Goal: Task Accomplishment & Management: Use online tool/utility

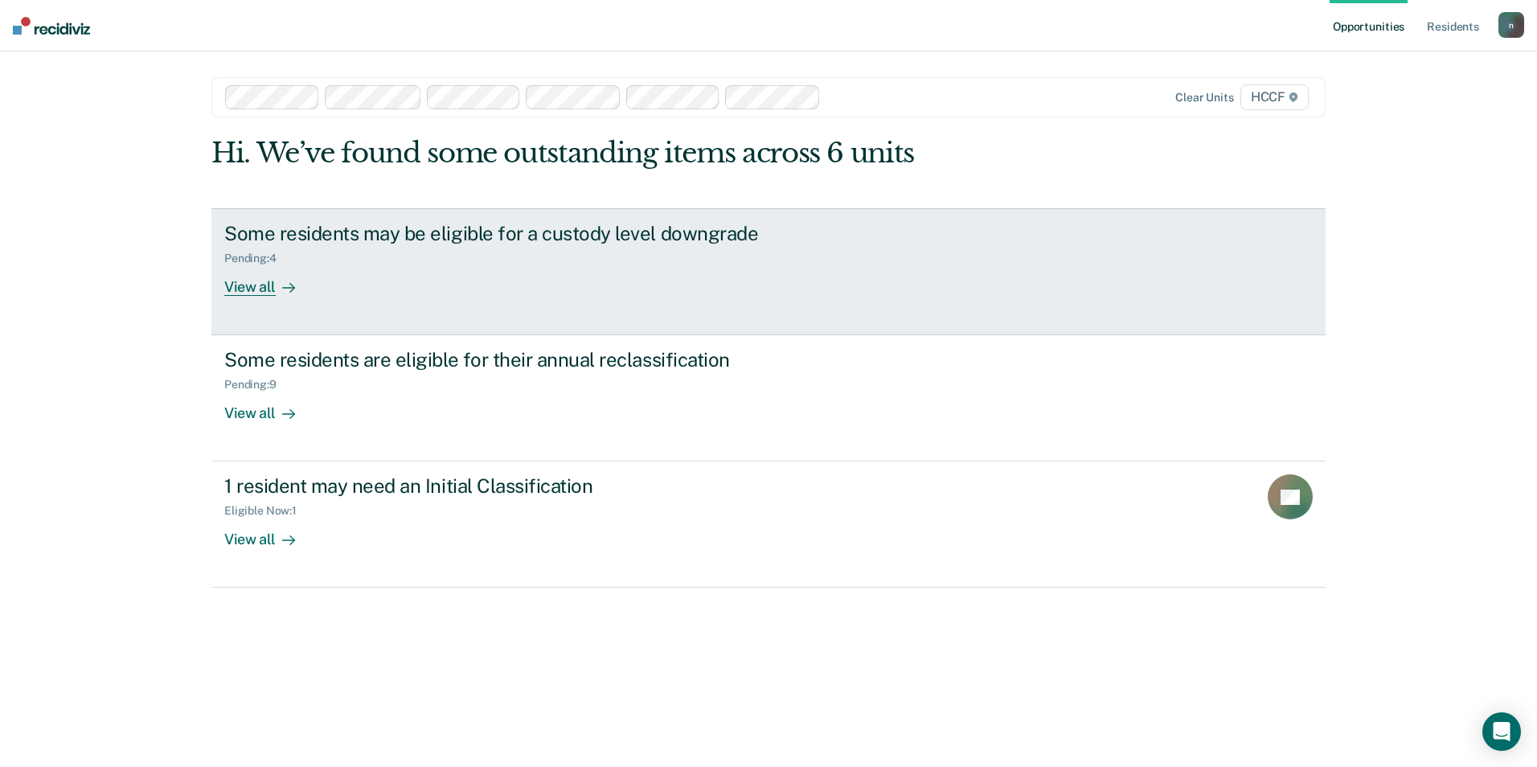
click at [341, 262] on div "Pending : 4" at bounding box center [506, 255] width 564 height 20
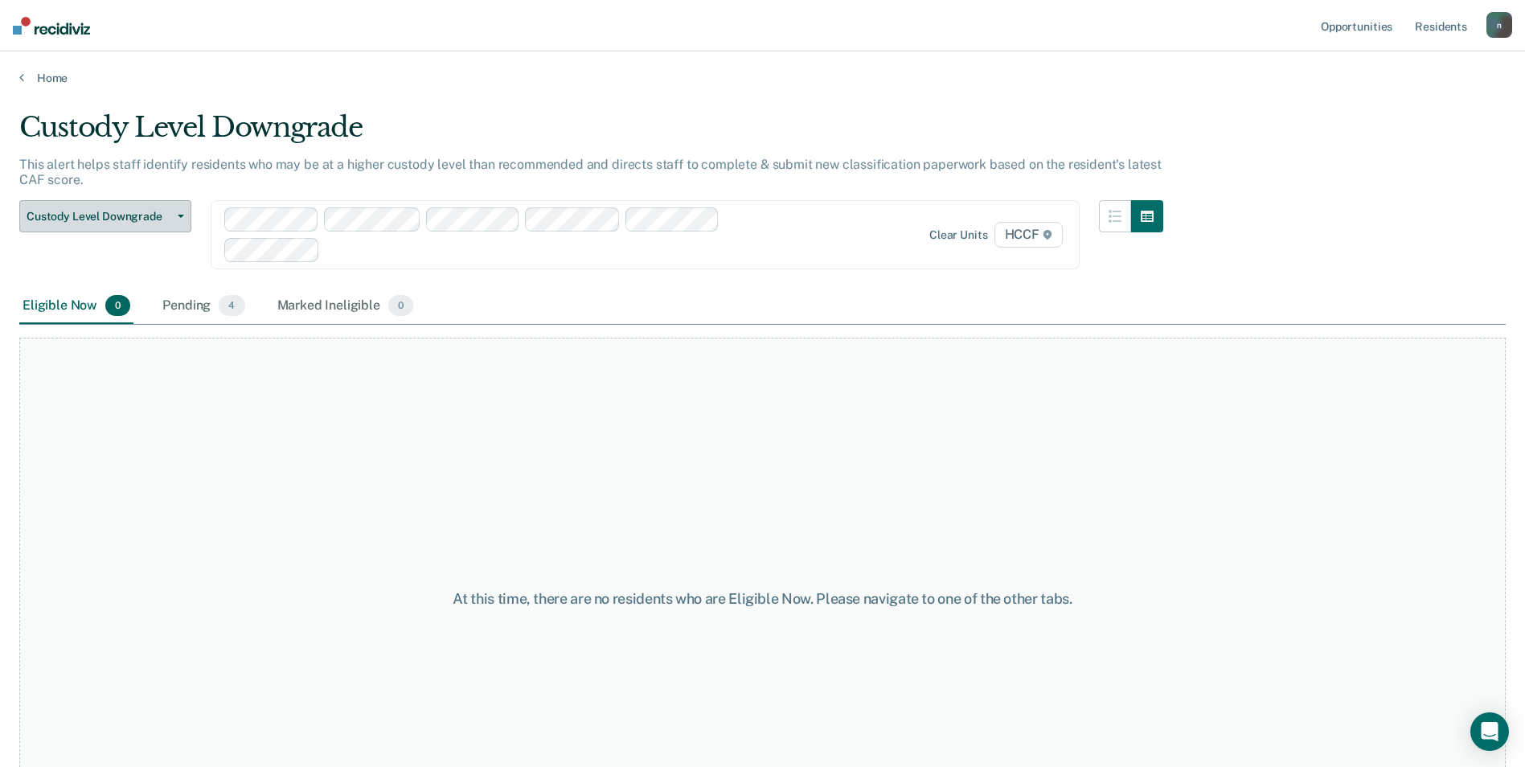
click at [185, 219] on button "Custody Level Downgrade" at bounding box center [105, 216] width 172 height 32
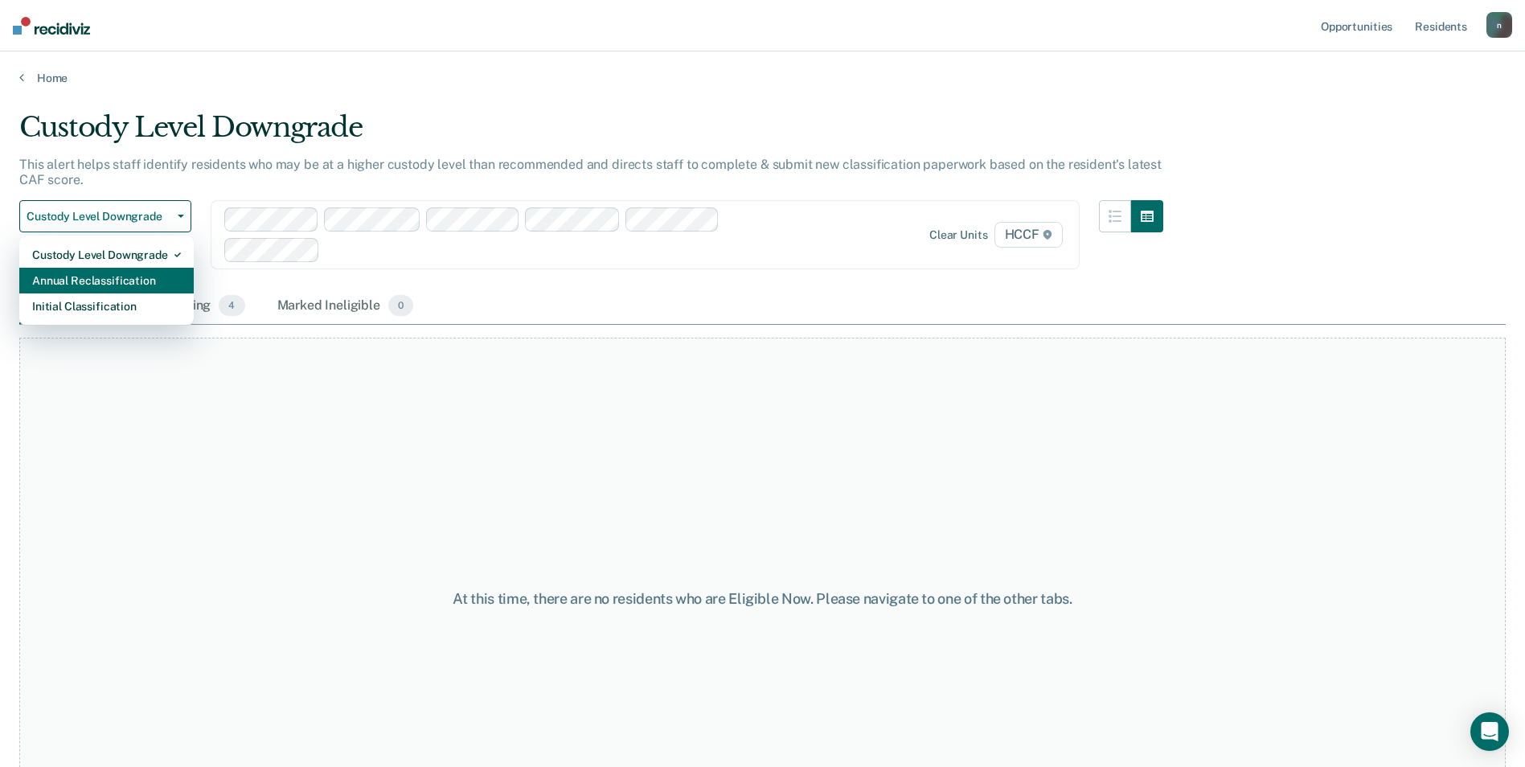
click at [154, 271] on div "Annual Reclassification" at bounding box center [106, 281] width 149 height 26
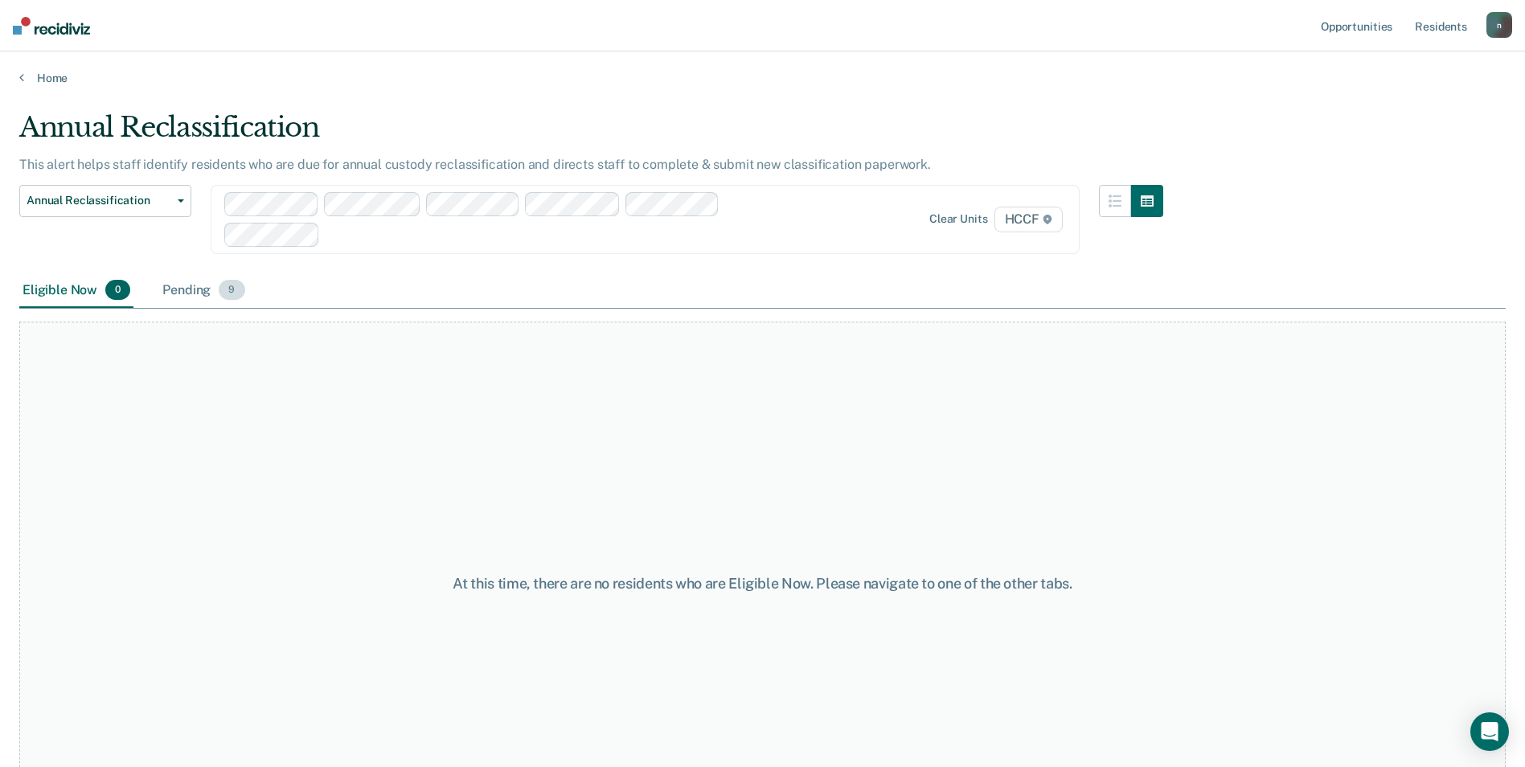
click at [204, 286] on div "Pending 9" at bounding box center [203, 290] width 88 height 35
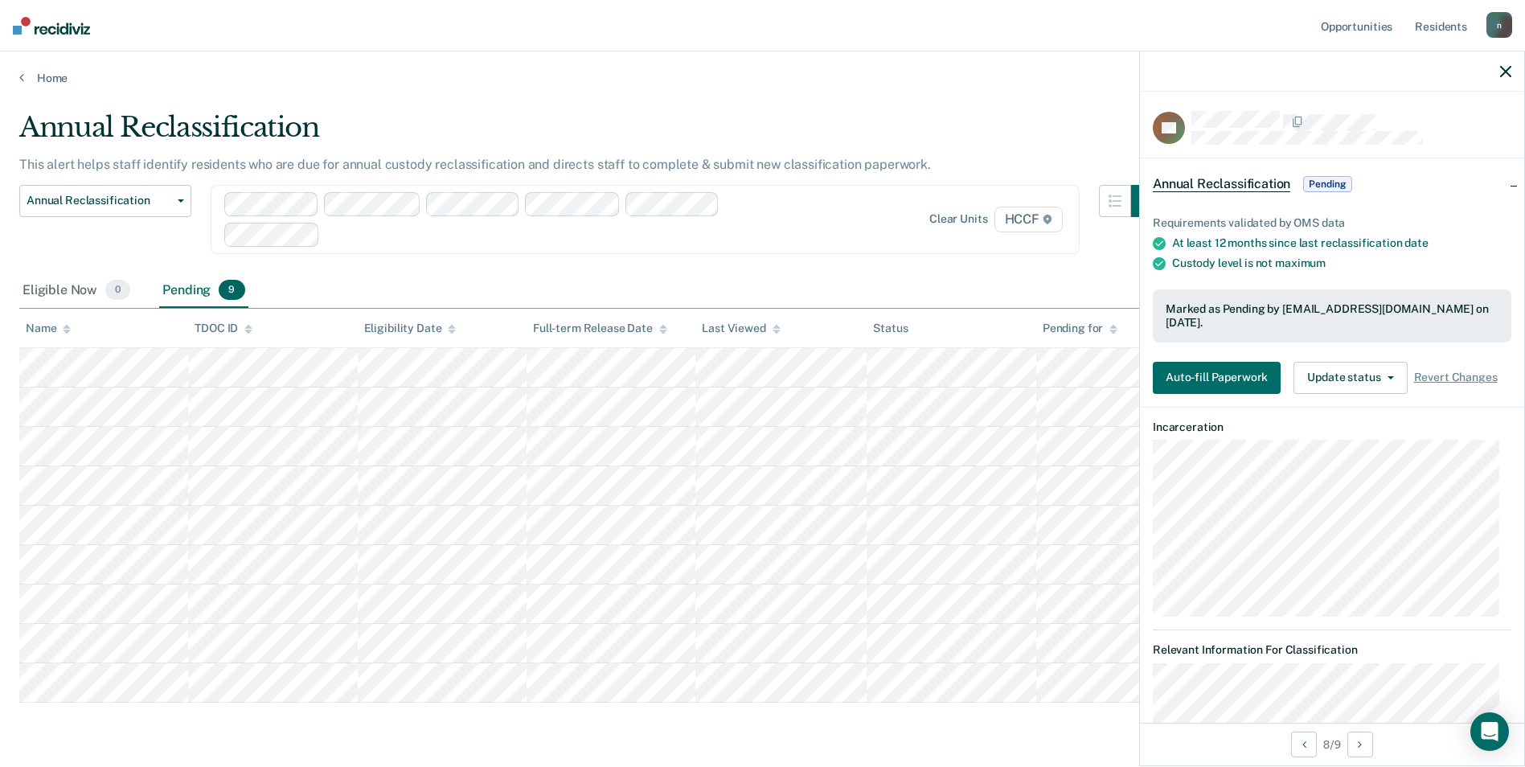
click at [574, 256] on div "Annual Reclassification Custody Level Downgrade Annual Reclassification Initial…" at bounding box center [591, 229] width 1144 height 88
click at [1505, 68] on icon "button" at bounding box center [1505, 71] width 11 height 11
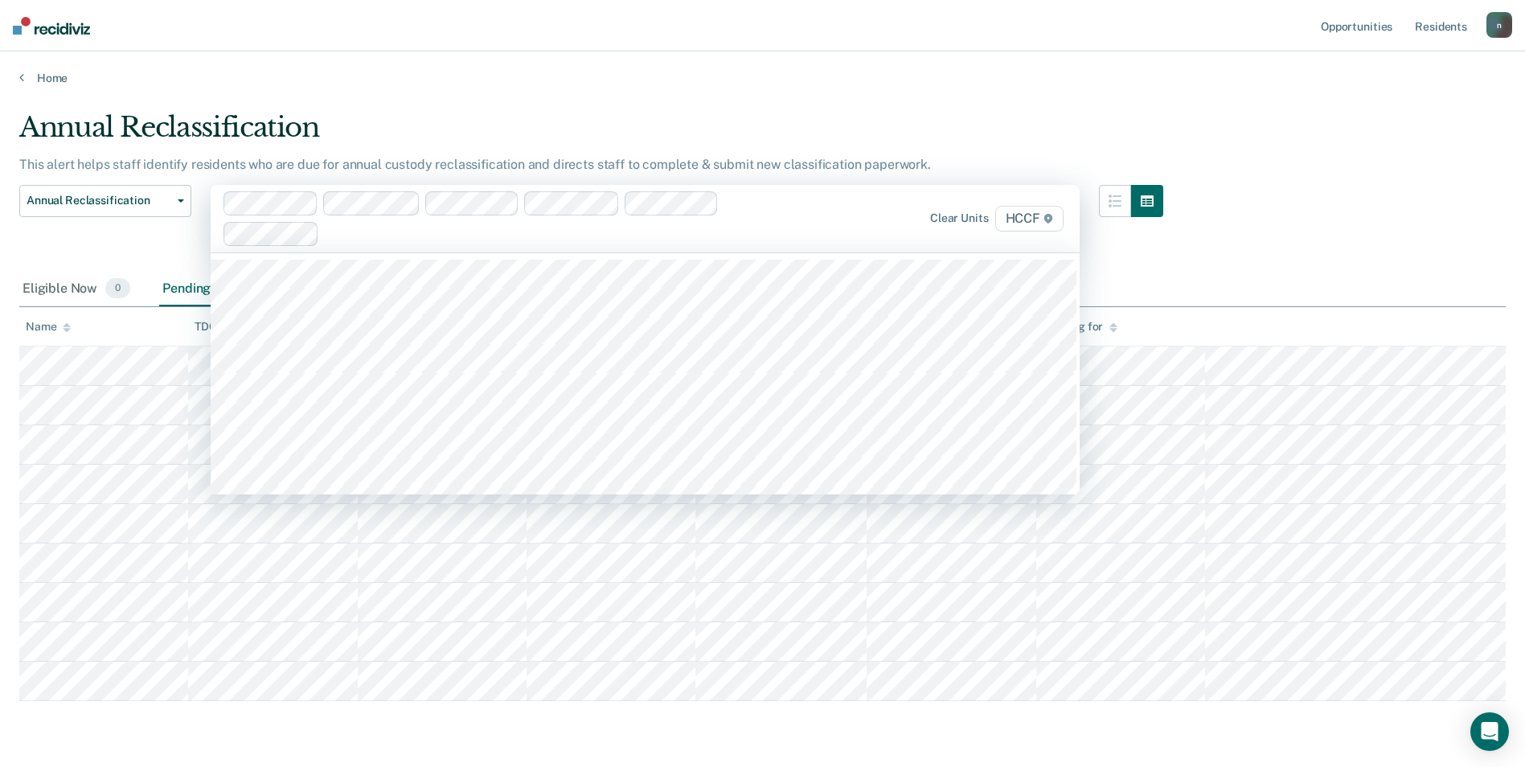
click at [889, 195] on div "Clear units HCCF" at bounding box center [645, 219] width 869 height 68
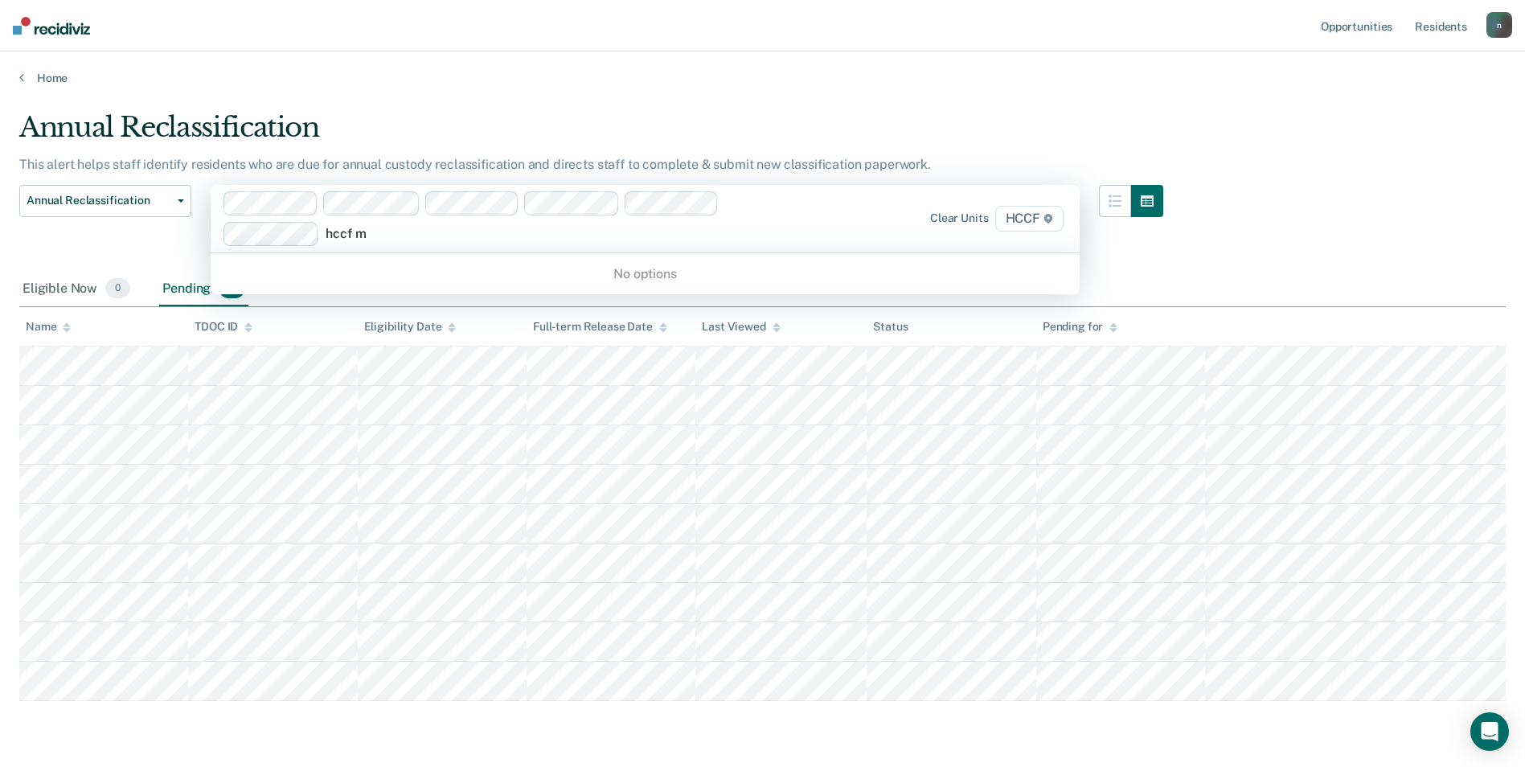
type input "hccf"
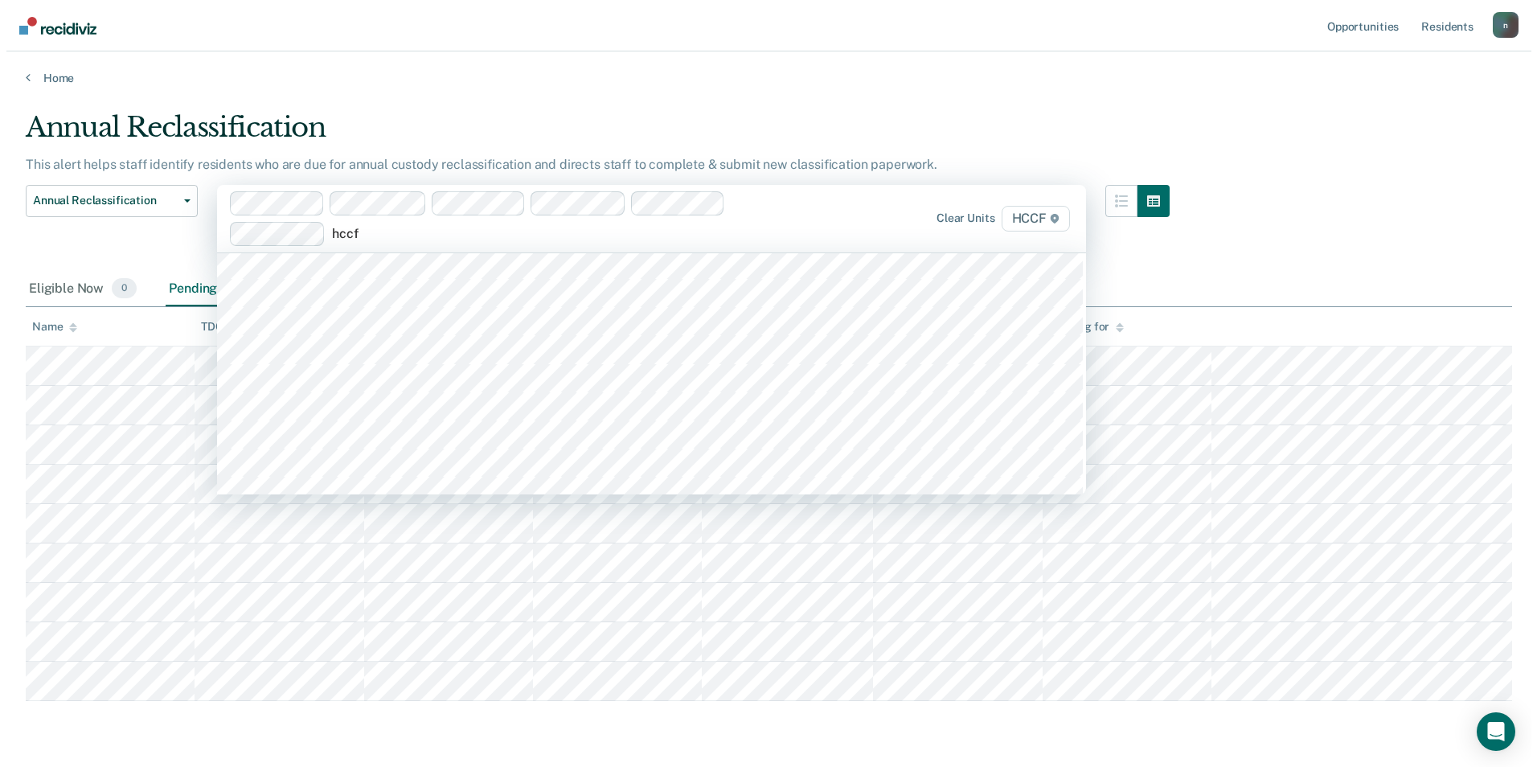
scroll to position [1688, 0]
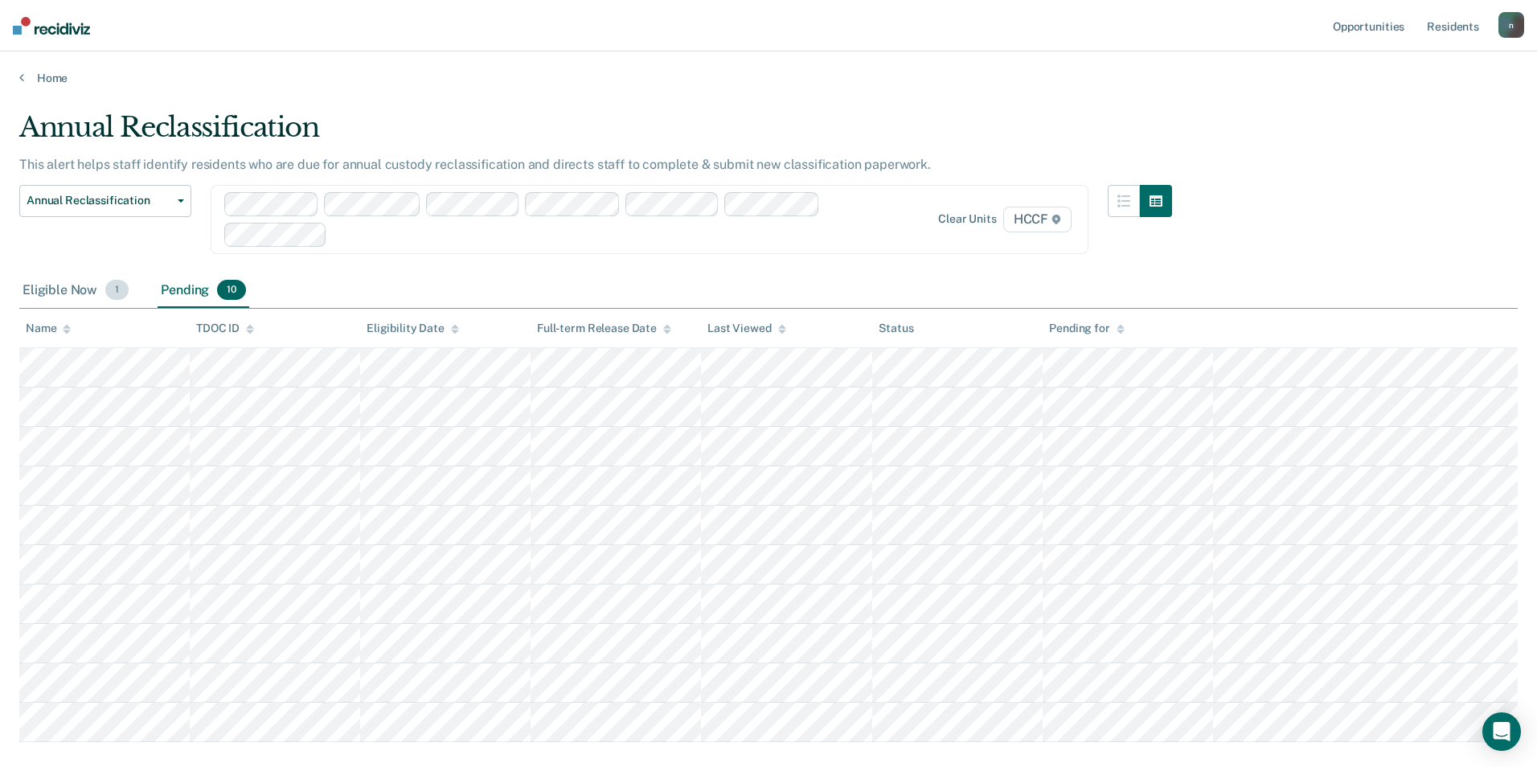
click at [102, 289] on div "Eligible Now 1" at bounding box center [75, 290] width 113 height 35
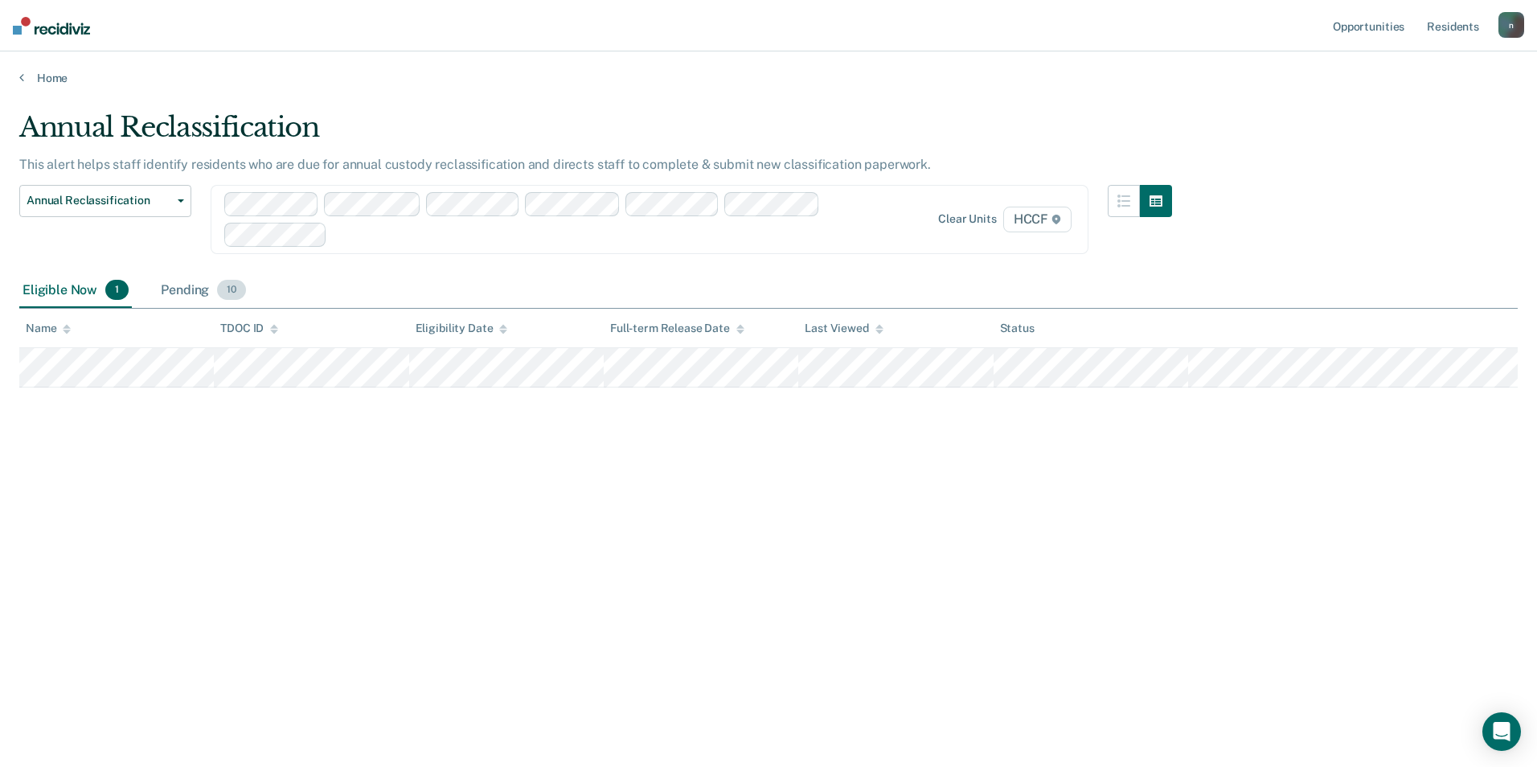
click at [195, 293] on div "Pending 10" at bounding box center [204, 290] width 92 height 35
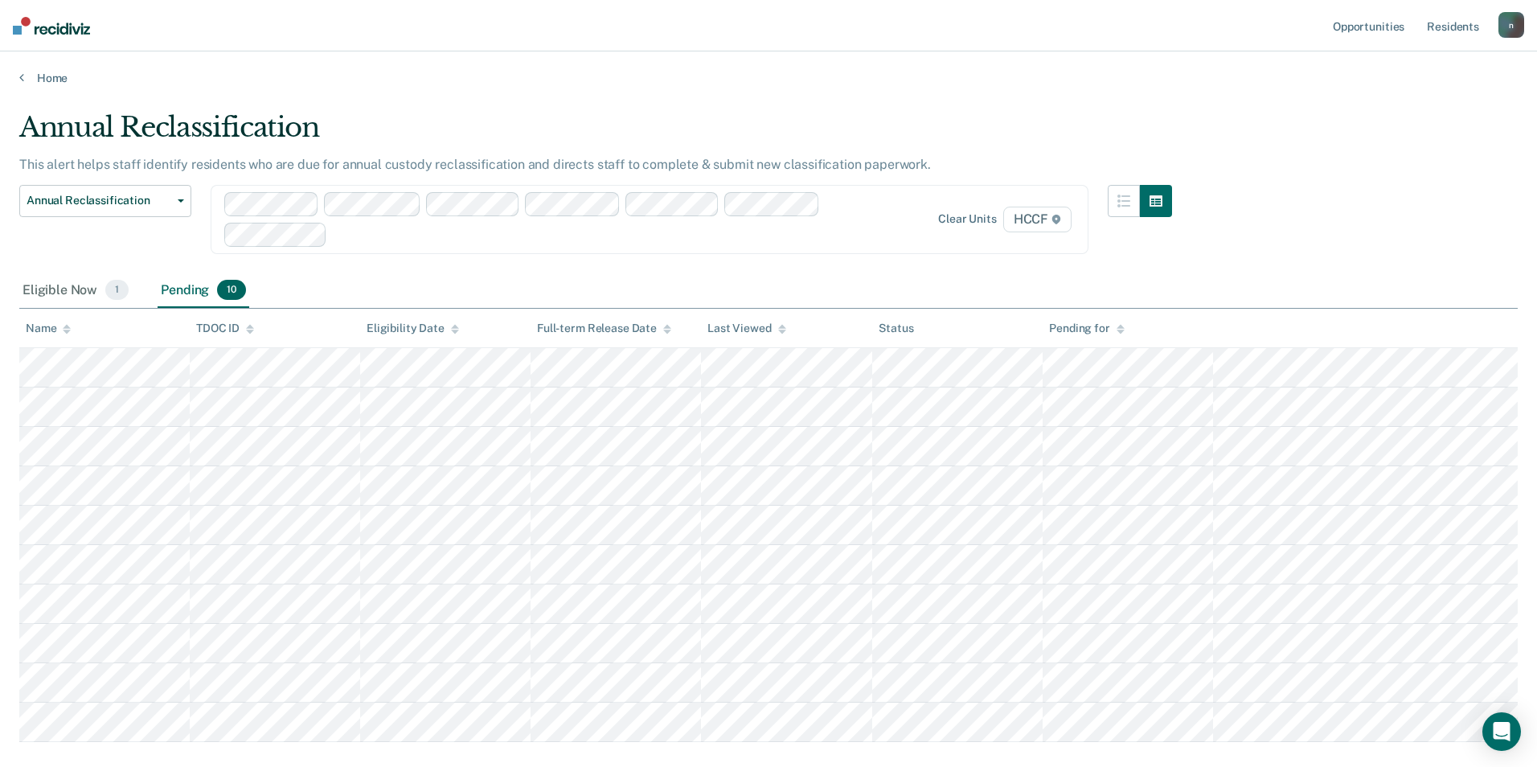
click at [179, 182] on div "This alert helps staff identify residents who are due for annual custody reclas…" at bounding box center [595, 171] width 1153 height 28
click at [179, 187] on button "Annual Reclassification" at bounding box center [105, 201] width 172 height 32
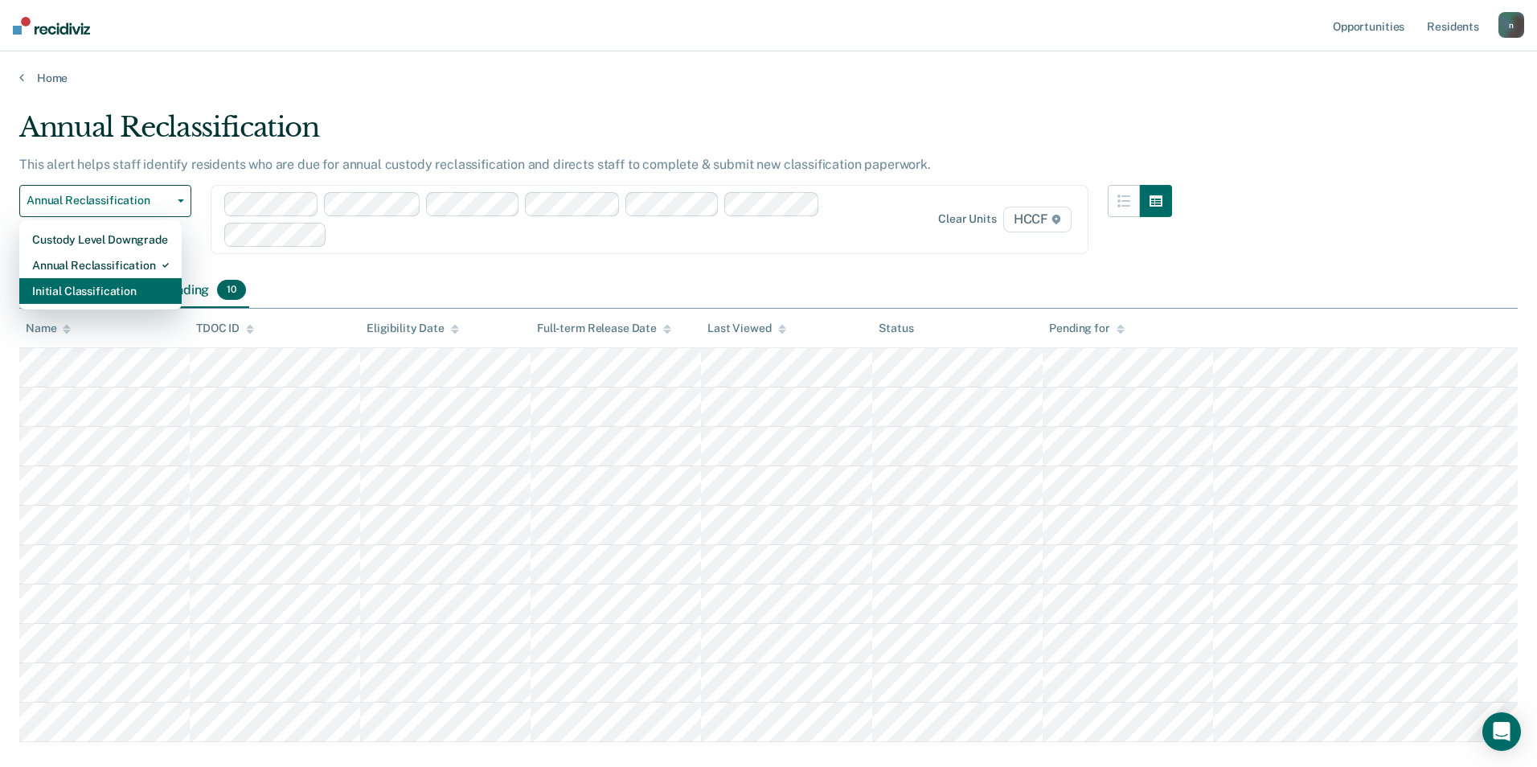
click at [127, 286] on div "Initial Classification" at bounding box center [100, 291] width 137 height 26
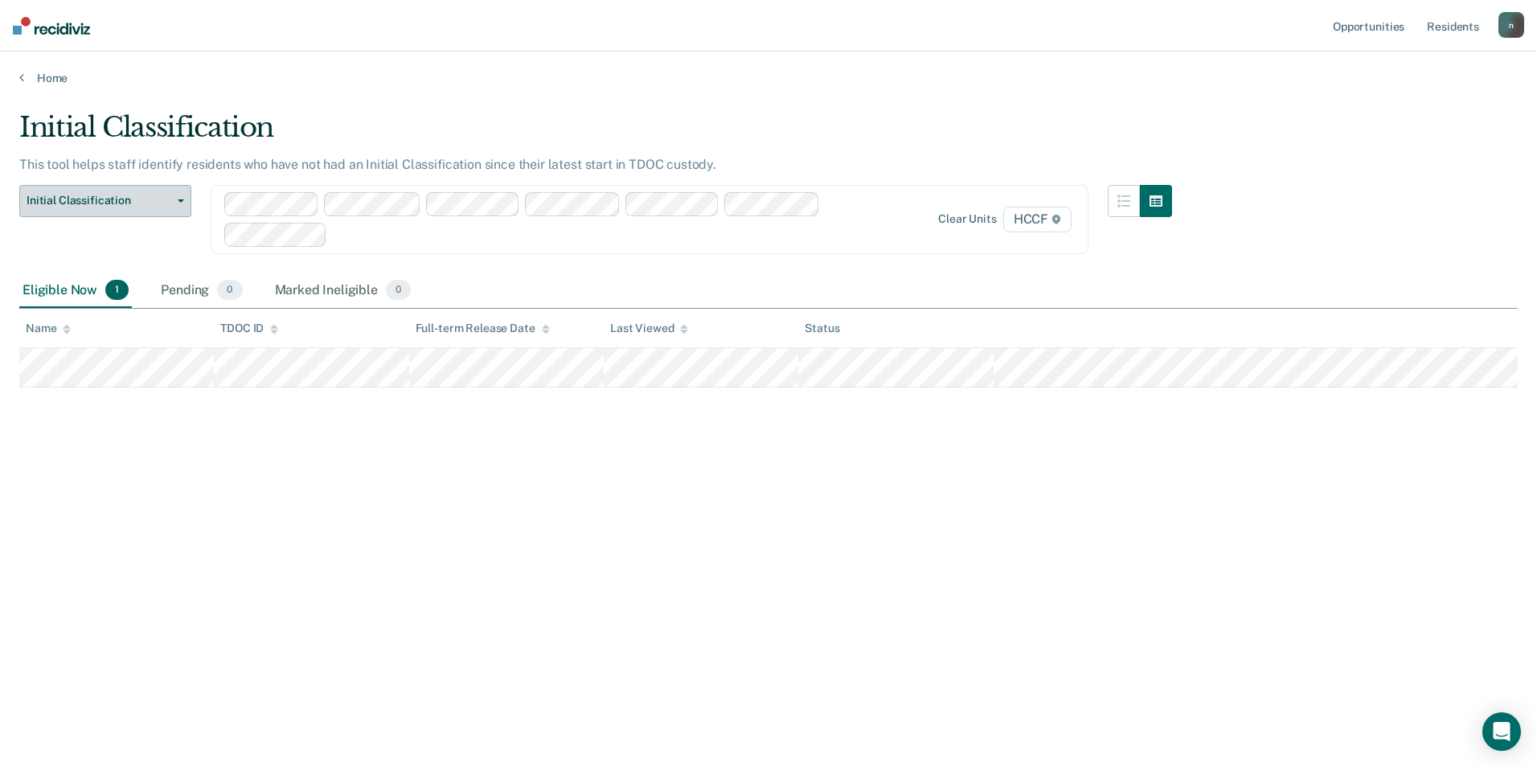
click at [155, 189] on button "Initial Classification" at bounding box center [105, 201] width 172 height 32
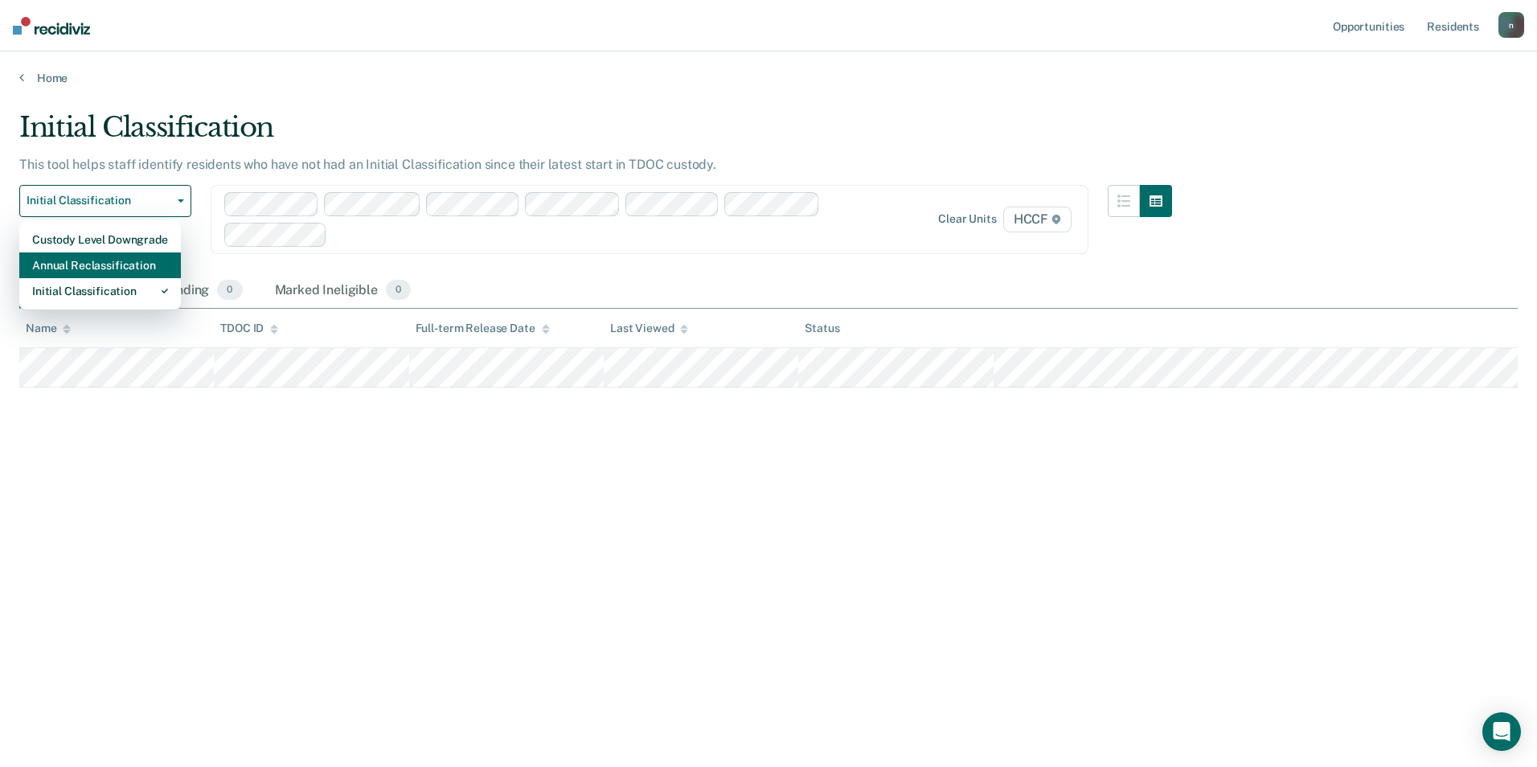
click at [137, 273] on div "Annual Reclassification" at bounding box center [100, 265] width 136 height 26
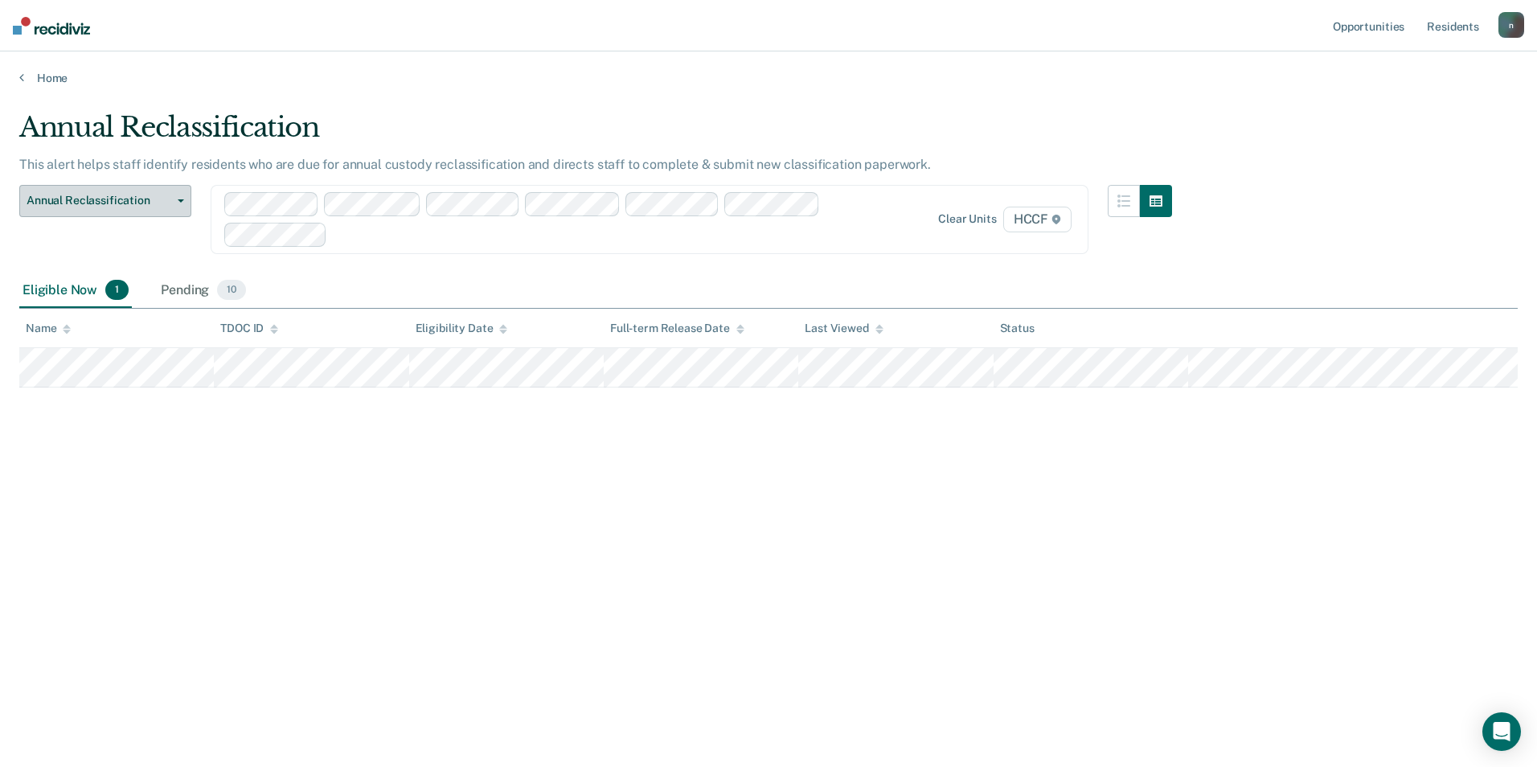
click at [149, 197] on span "Annual Reclassification" at bounding box center [99, 201] width 145 height 14
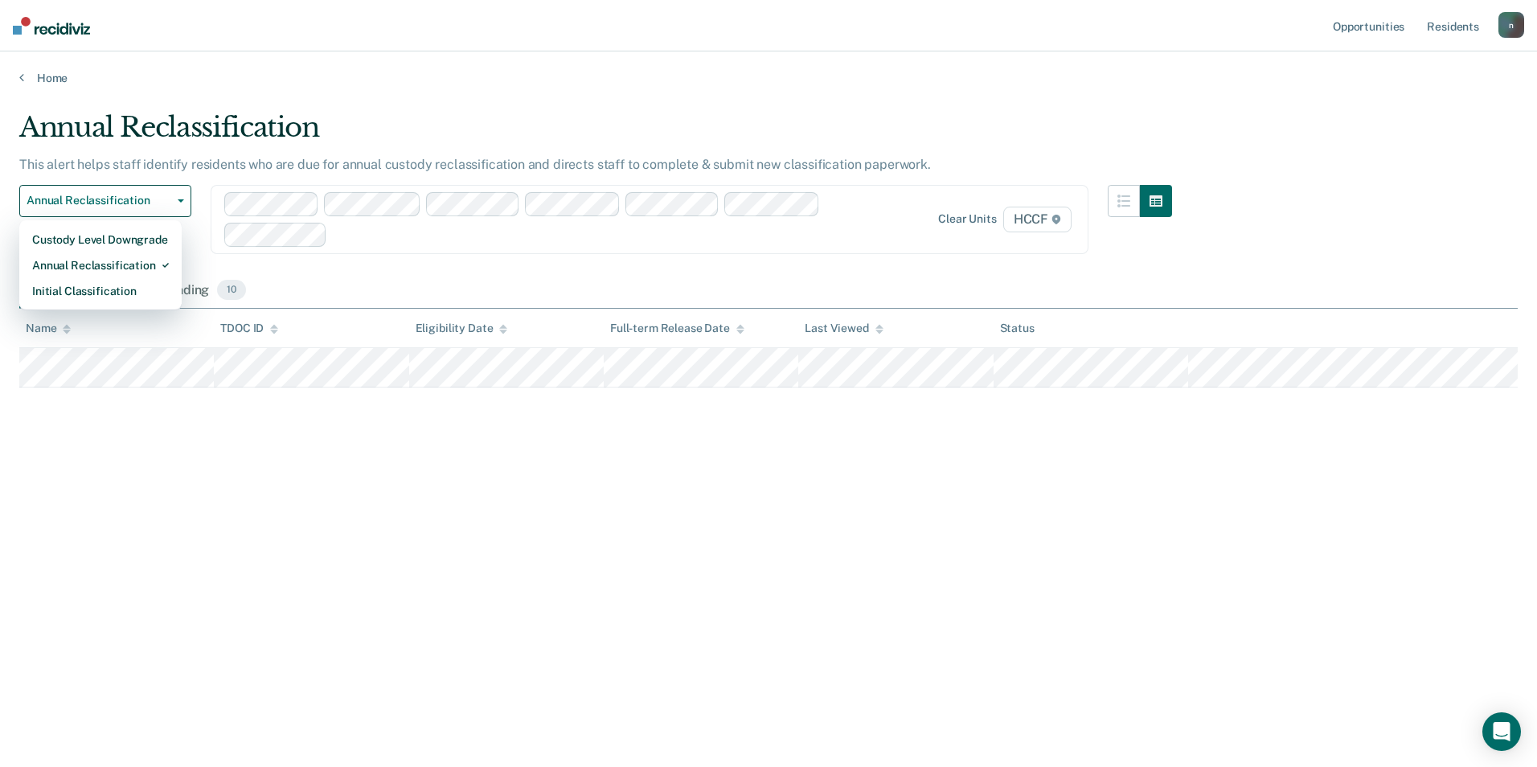
click at [944, 97] on main "Annual Reclassification This alert helps staff identify residents who are due f…" at bounding box center [768, 423] width 1537 height 677
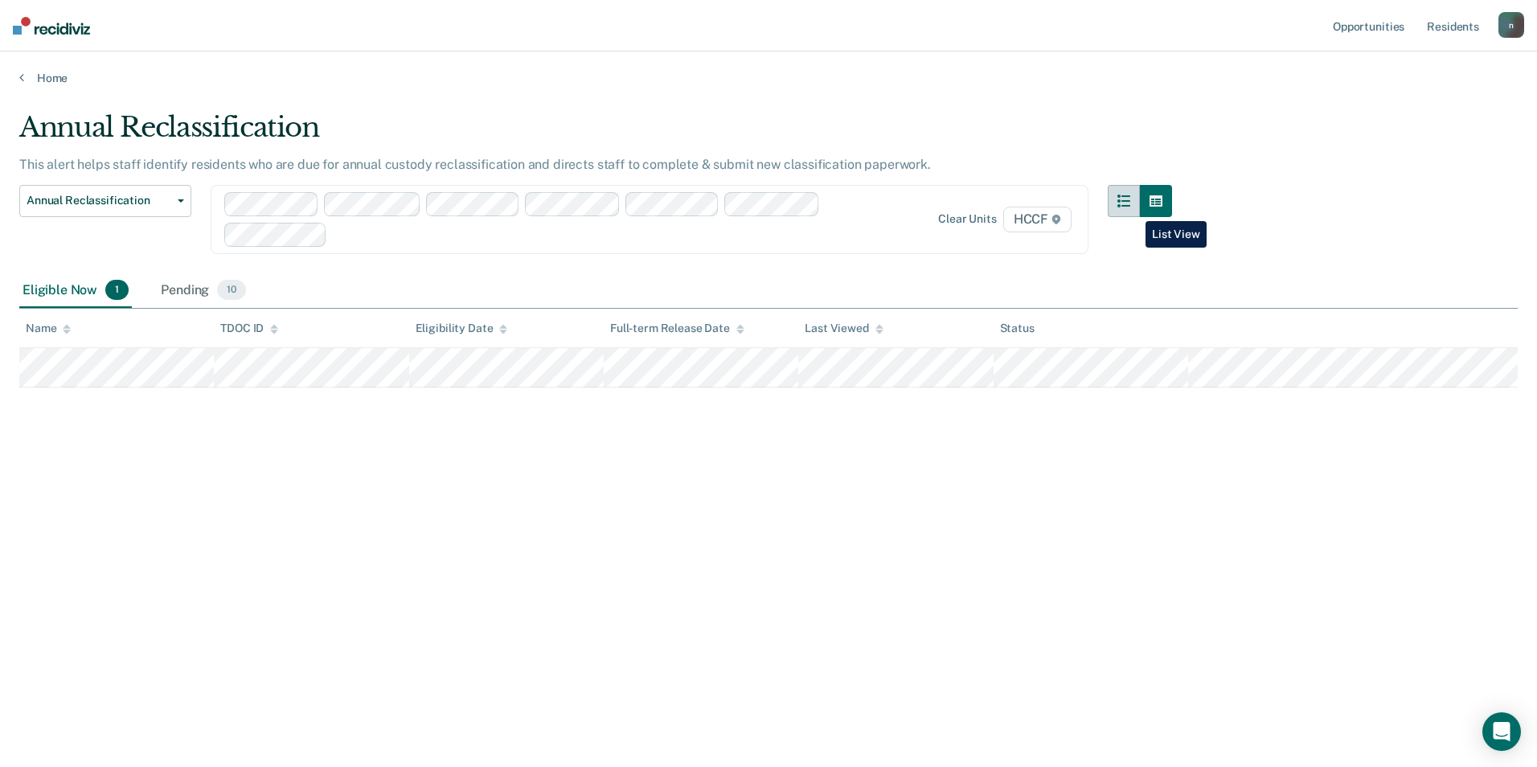
click at [1133, 208] on button "button" at bounding box center [1124, 201] width 32 height 32
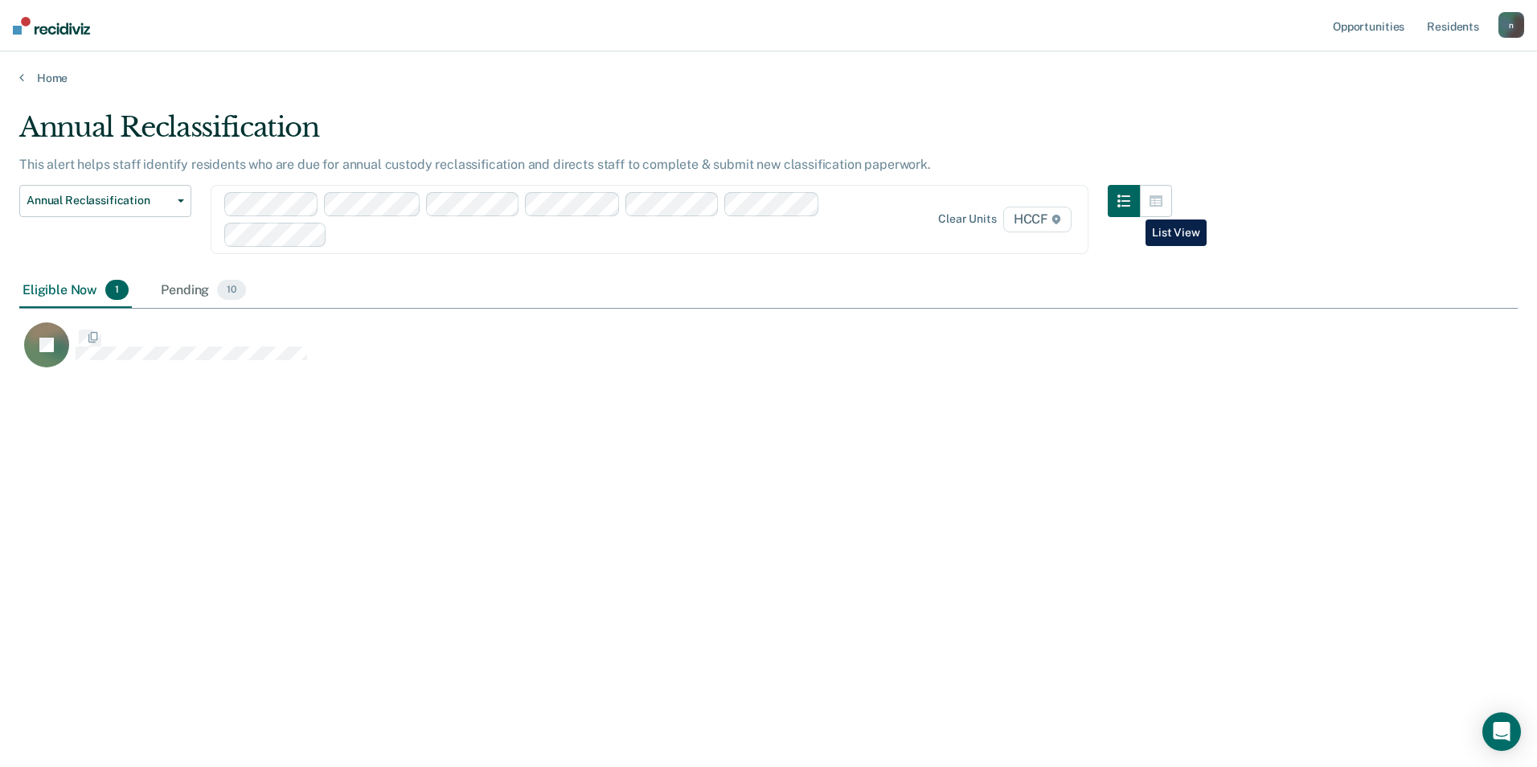
scroll to position [523, 1486]
click at [1145, 204] on button "button" at bounding box center [1156, 201] width 32 height 32
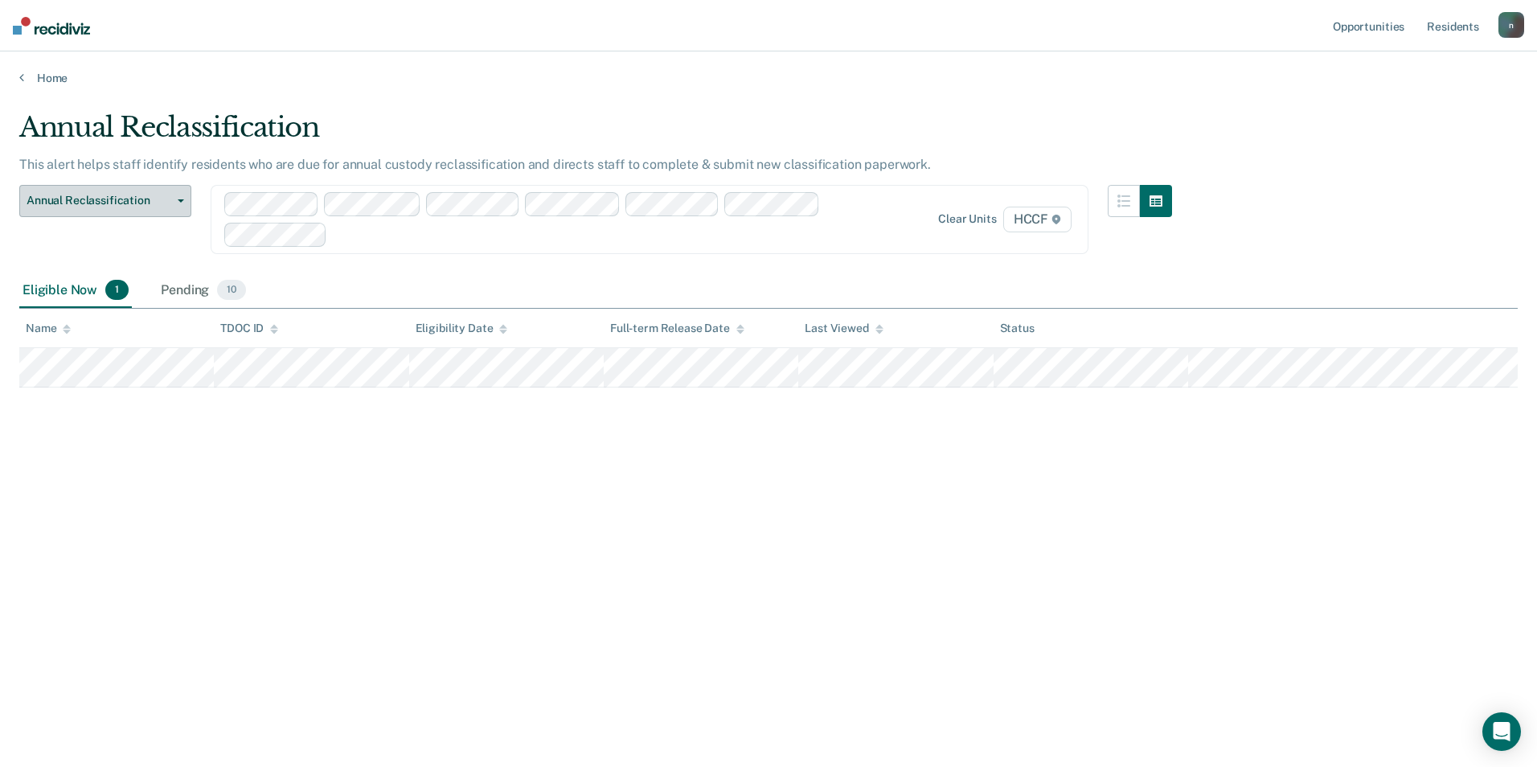
click at [190, 215] on button "Annual Reclassification" at bounding box center [105, 201] width 172 height 32
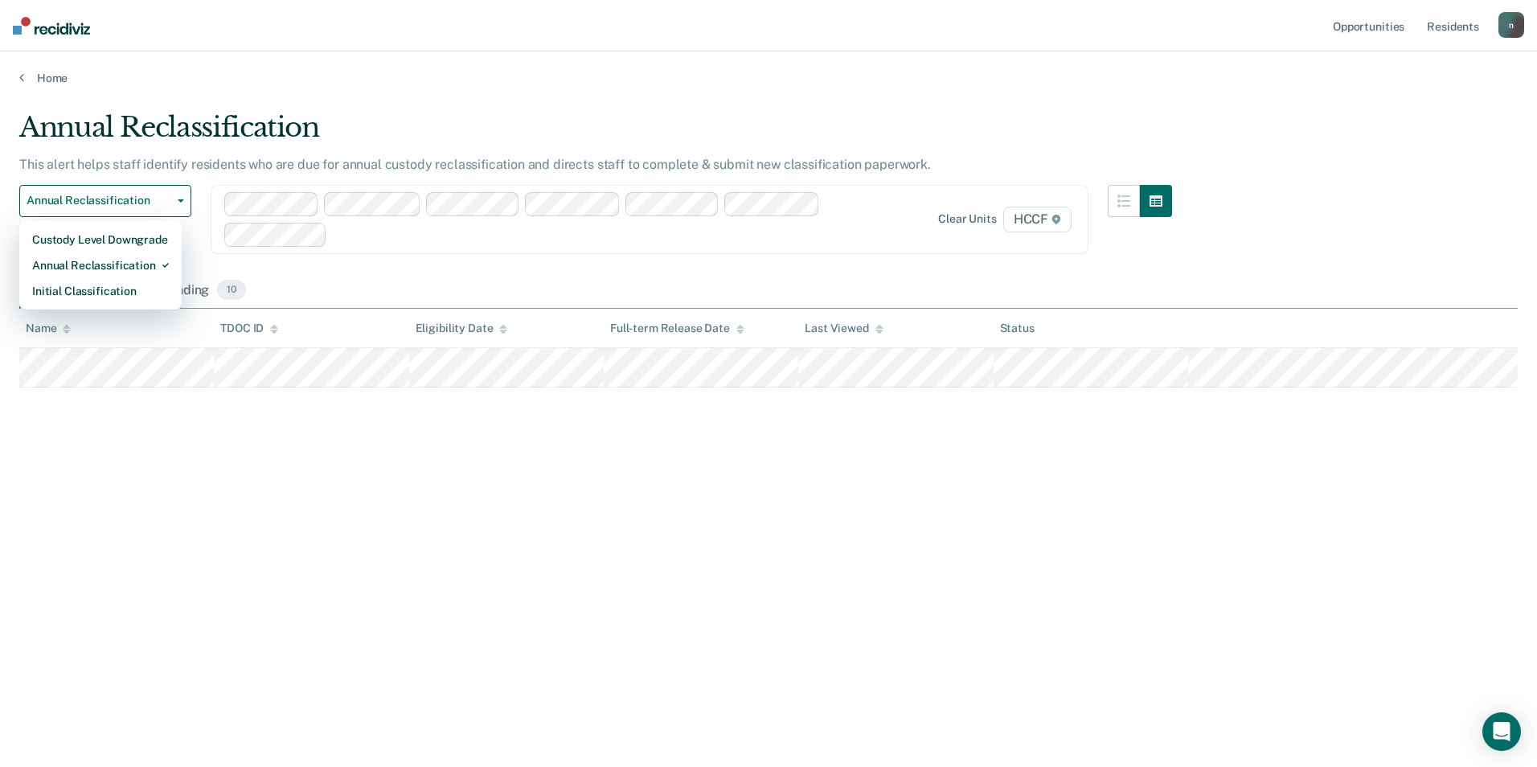
drag, startPoint x: 165, startPoint y: 141, endPoint x: 160, endPoint y: 129, distance: 12.2
click at [167, 136] on div "Annual Reclassification" at bounding box center [595, 134] width 1153 height 46
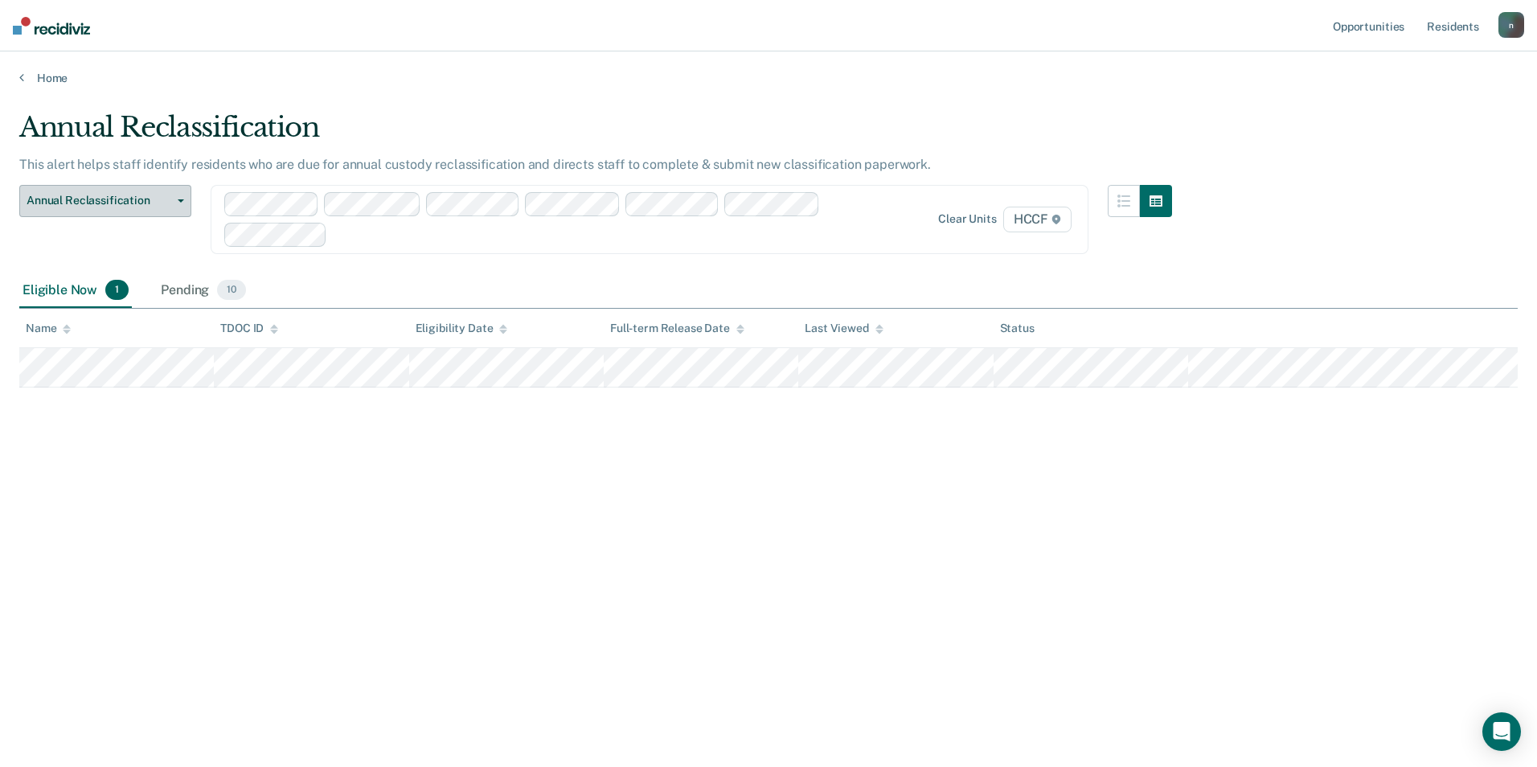
click at [173, 199] on span "button" at bounding box center [177, 200] width 13 height 3
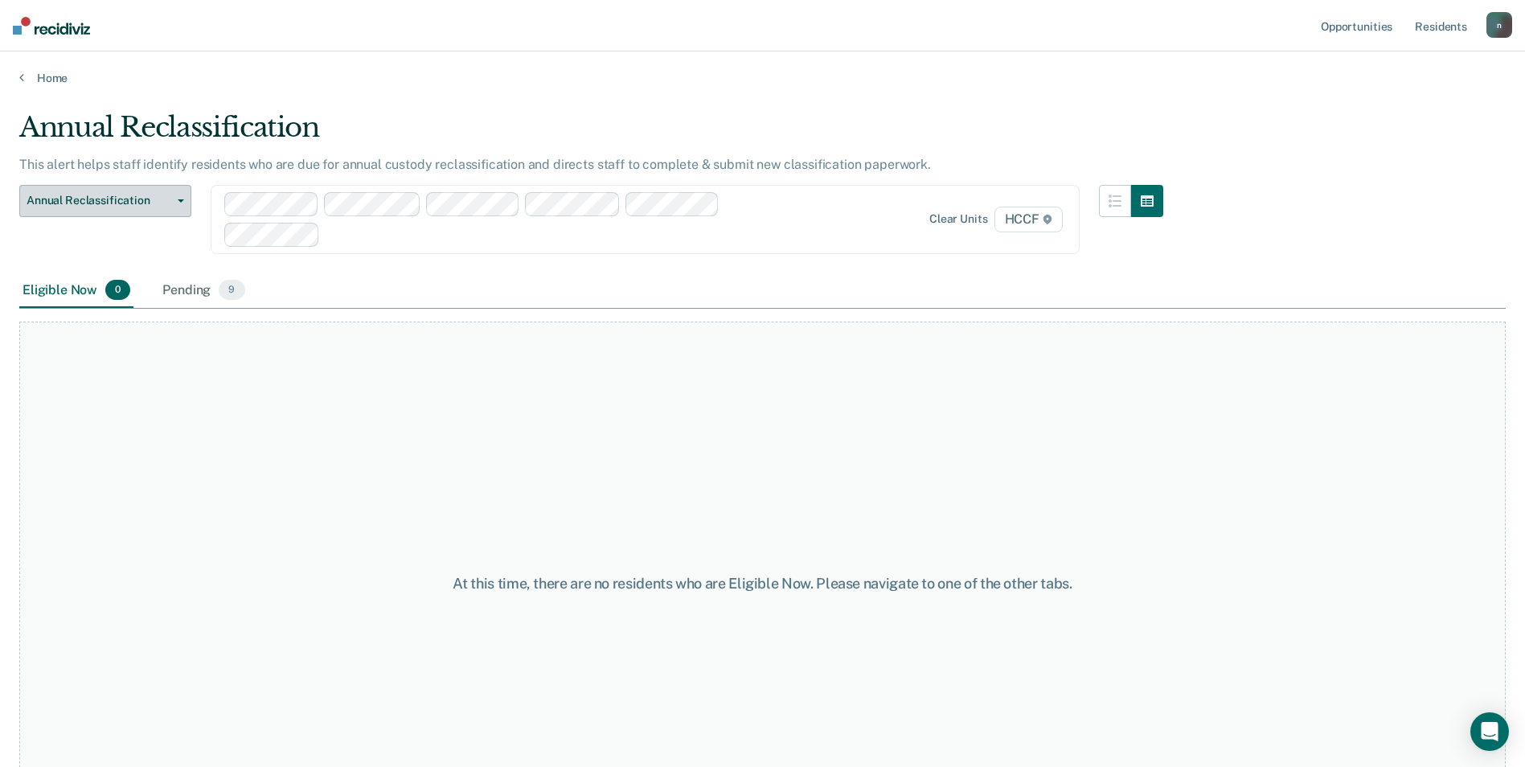
click at [151, 200] on span "Annual Reclassification" at bounding box center [99, 201] width 145 height 14
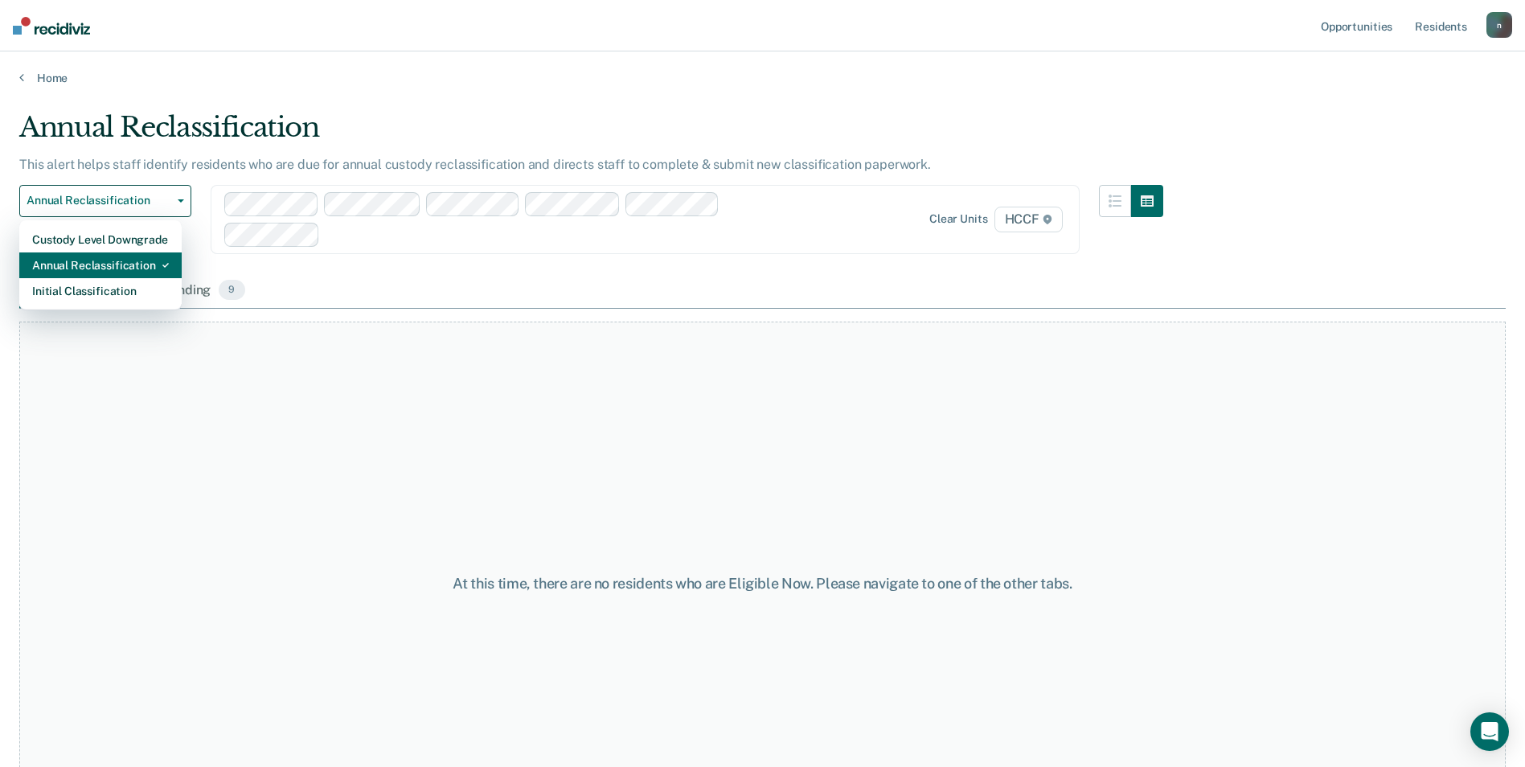
click at [134, 262] on div "Annual Reclassification" at bounding box center [100, 265] width 137 height 26
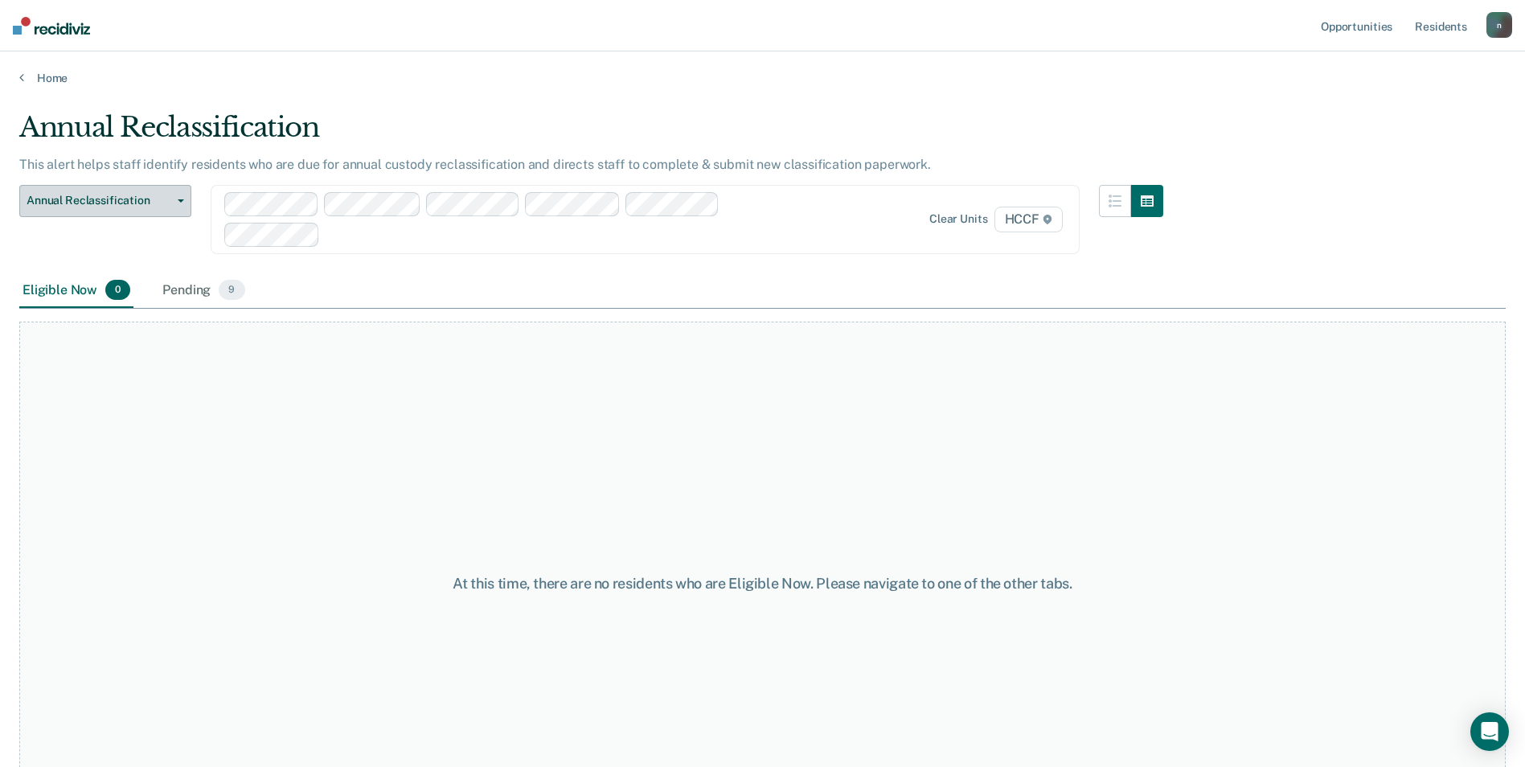
click at [139, 196] on span "Annual Reclassification" at bounding box center [99, 201] width 145 height 14
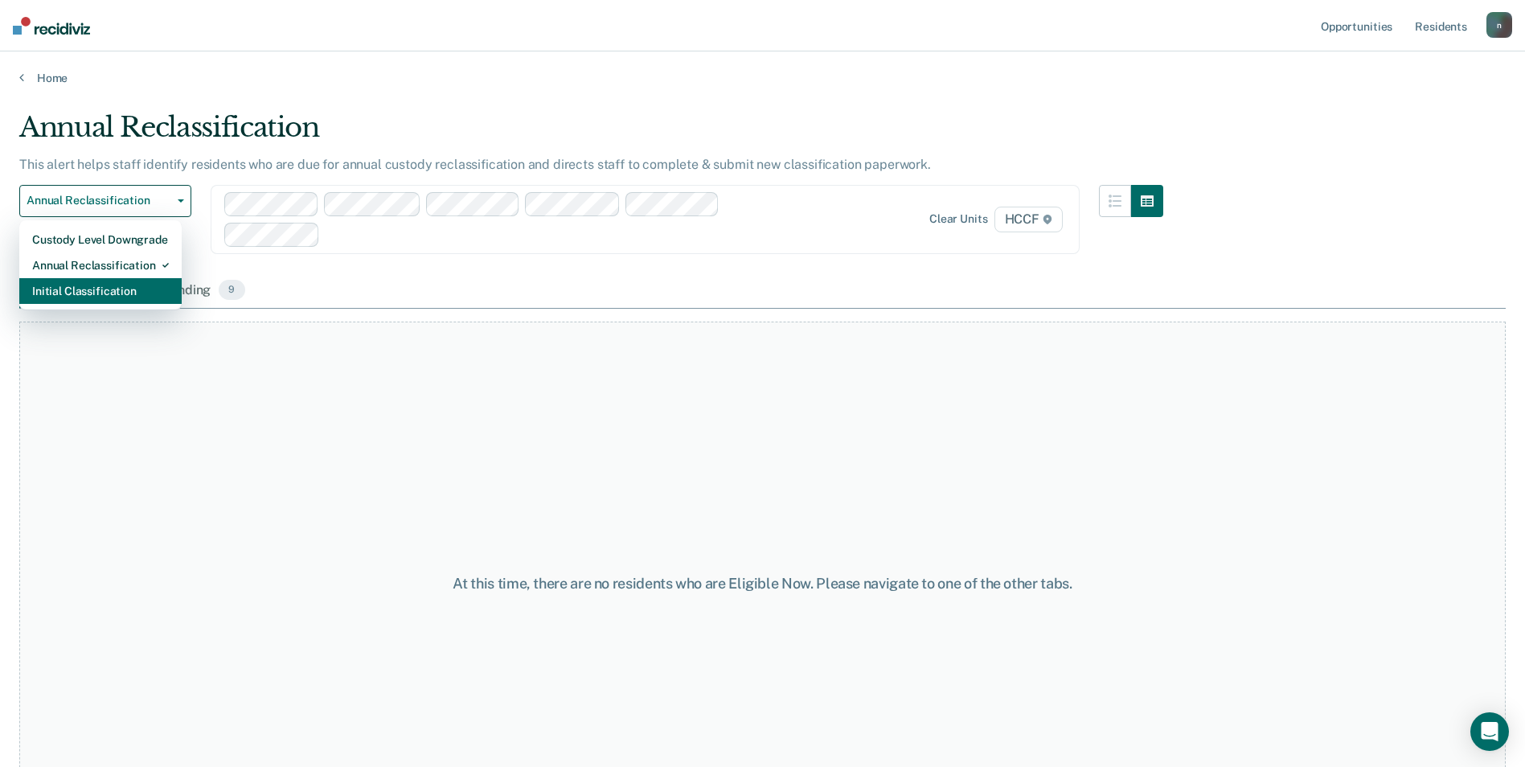
click at [100, 289] on div "Initial Classification" at bounding box center [100, 291] width 137 height 26
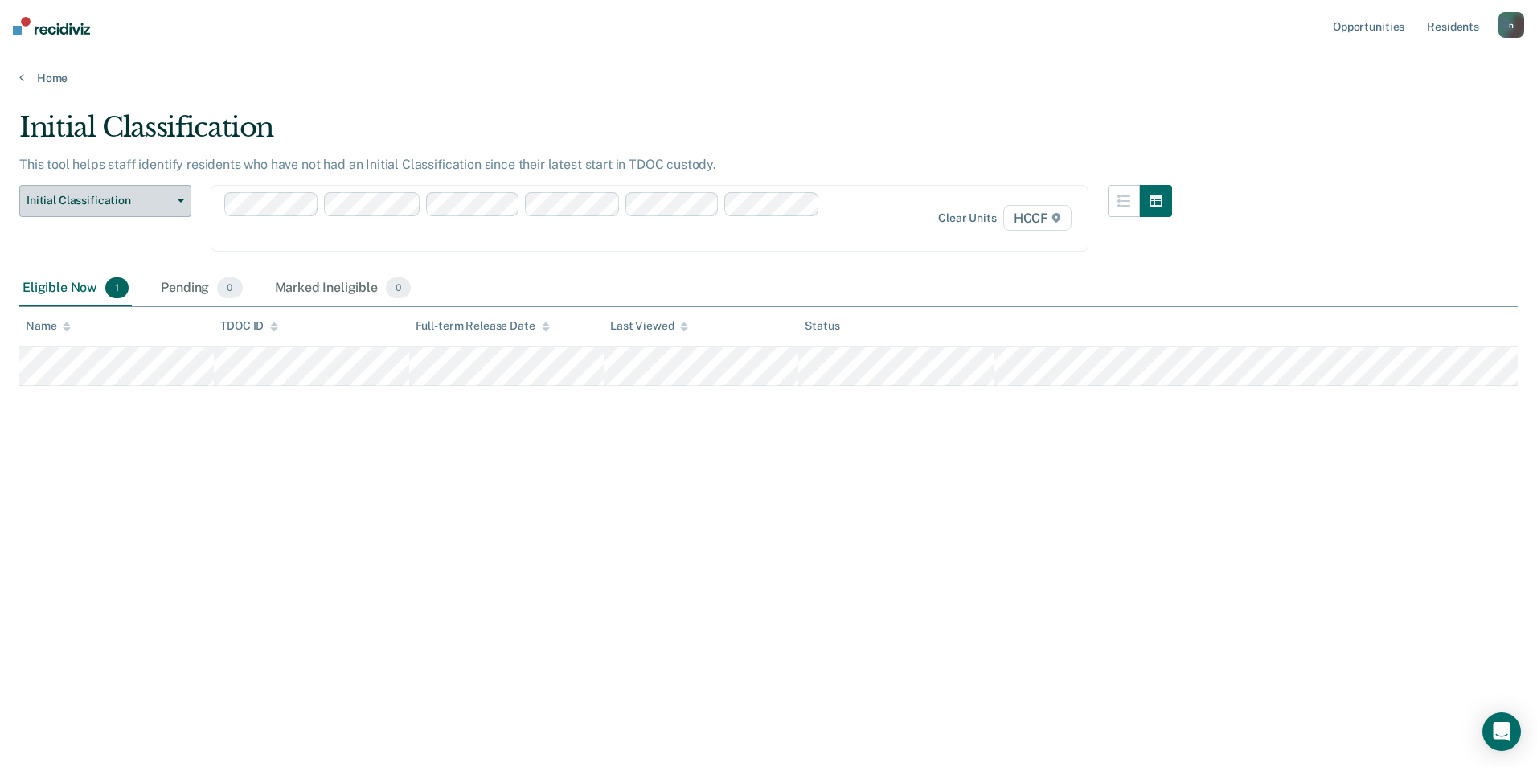
click at [166, 198] on span "Initial Classification" at bounding box center [99, 201] width 145 height 14
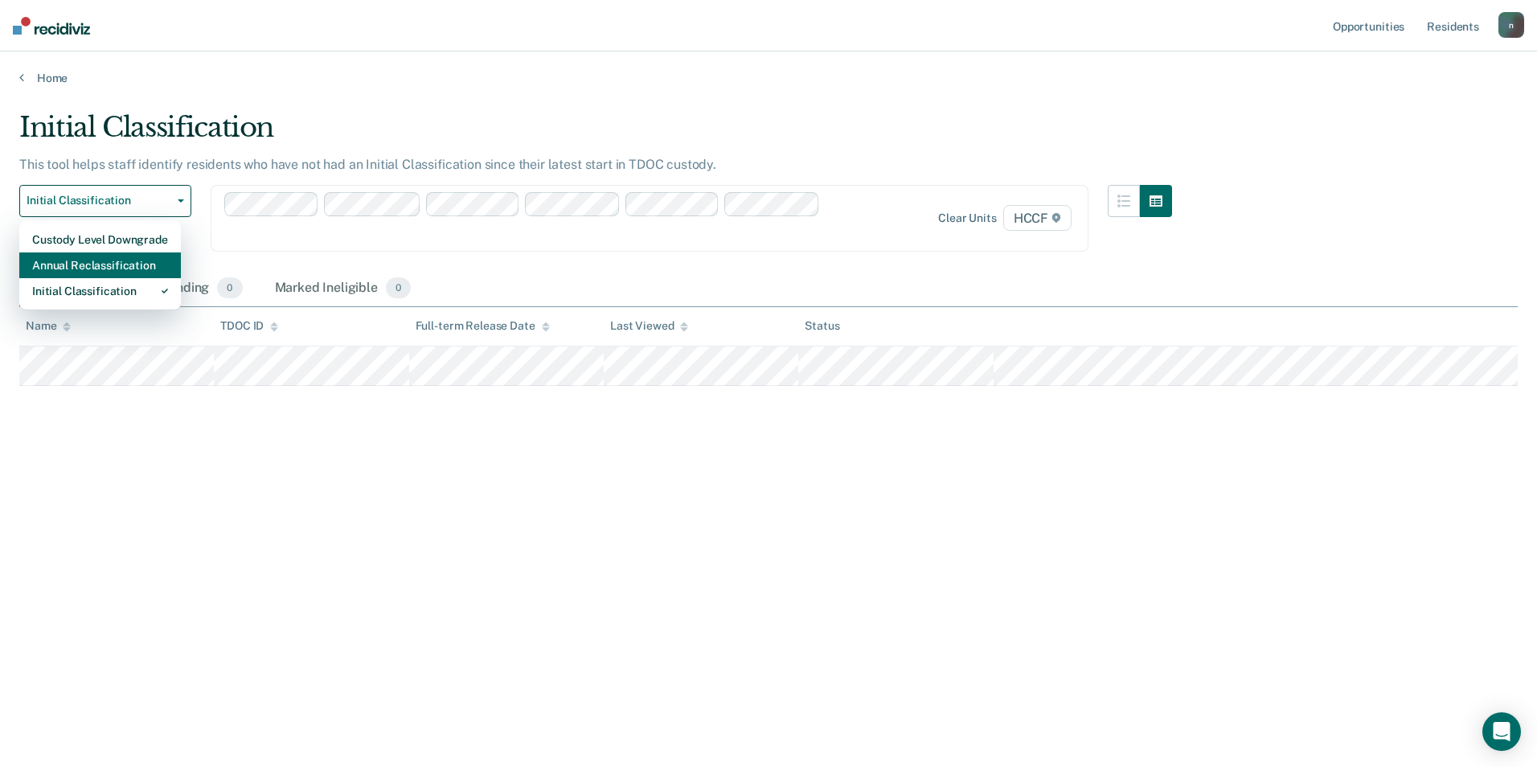
click at [137, 253] on div "Annual Reclassification" at bounding box center [100, 265] width 136 height 26
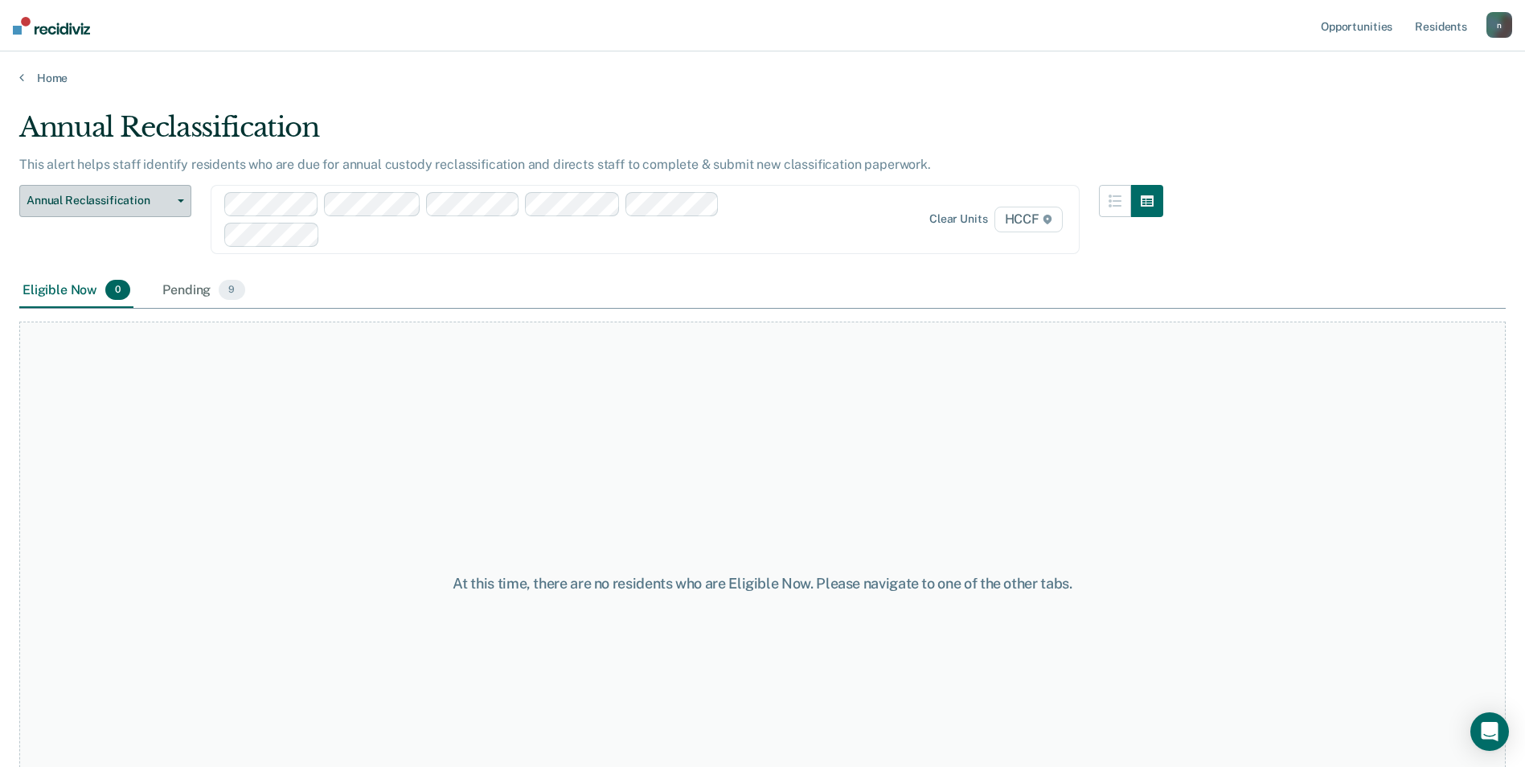
click at [167, 186] on button "Annual Reclassification" at bounding box center [105, 201] width 172 height 32
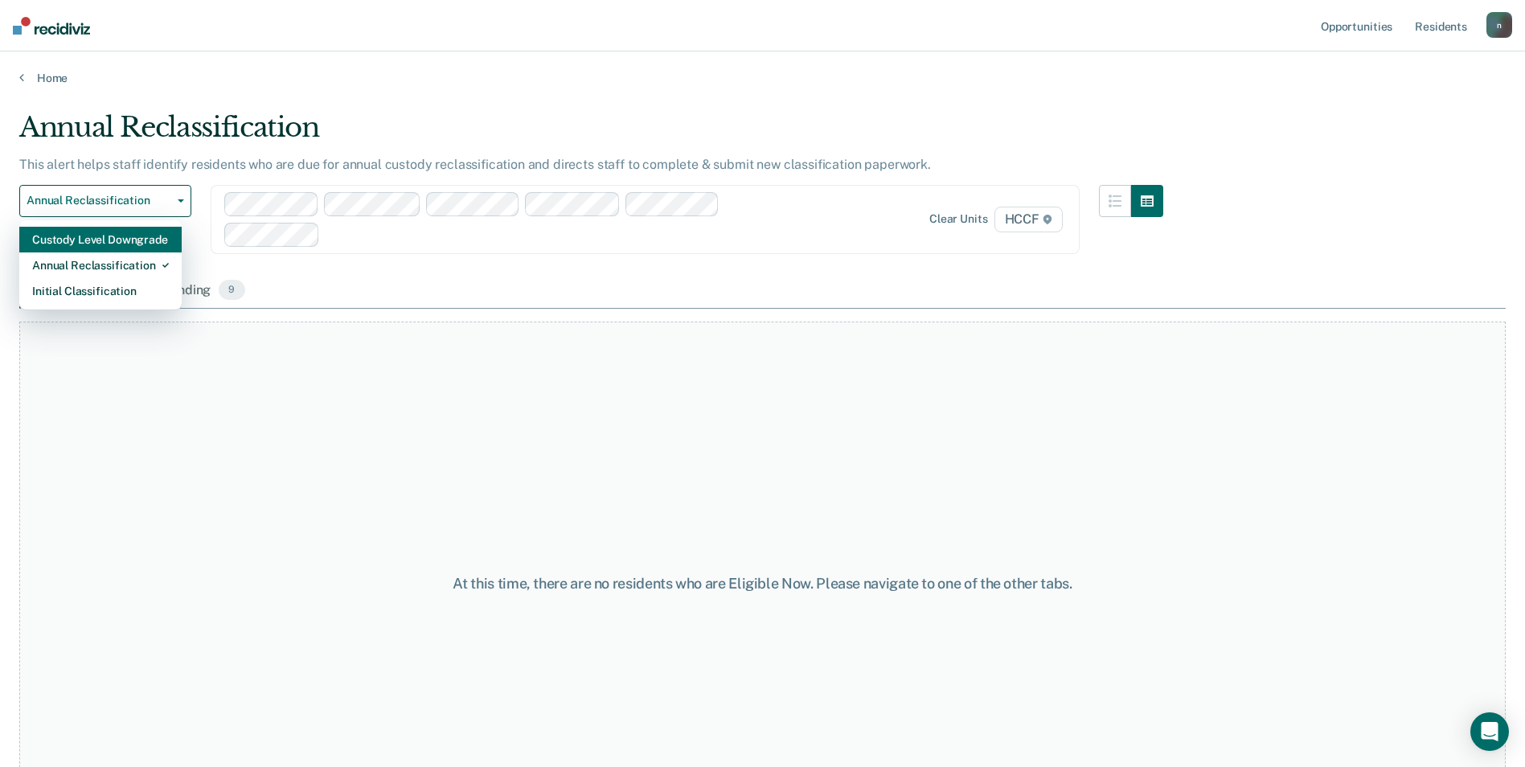
click at [132, 233] on div "Custody Level Downgrade" at bounding box center [100, 240] width 137 height 26
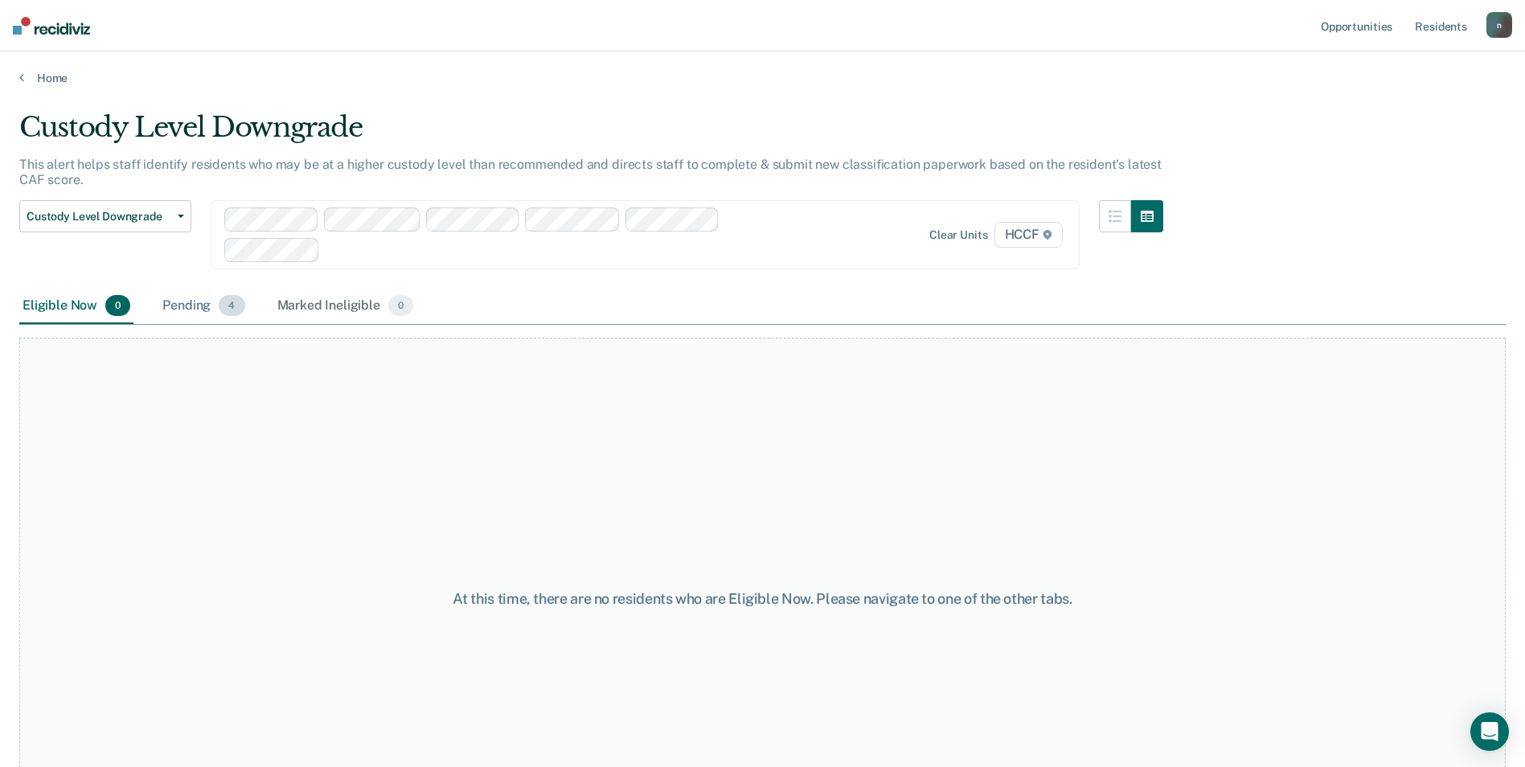
click at [175, 305] on div "Pending 4" at bounding box center [203, 306] width 88 height 35
